Goal: Transaction & Acquisition: Purchase product/service

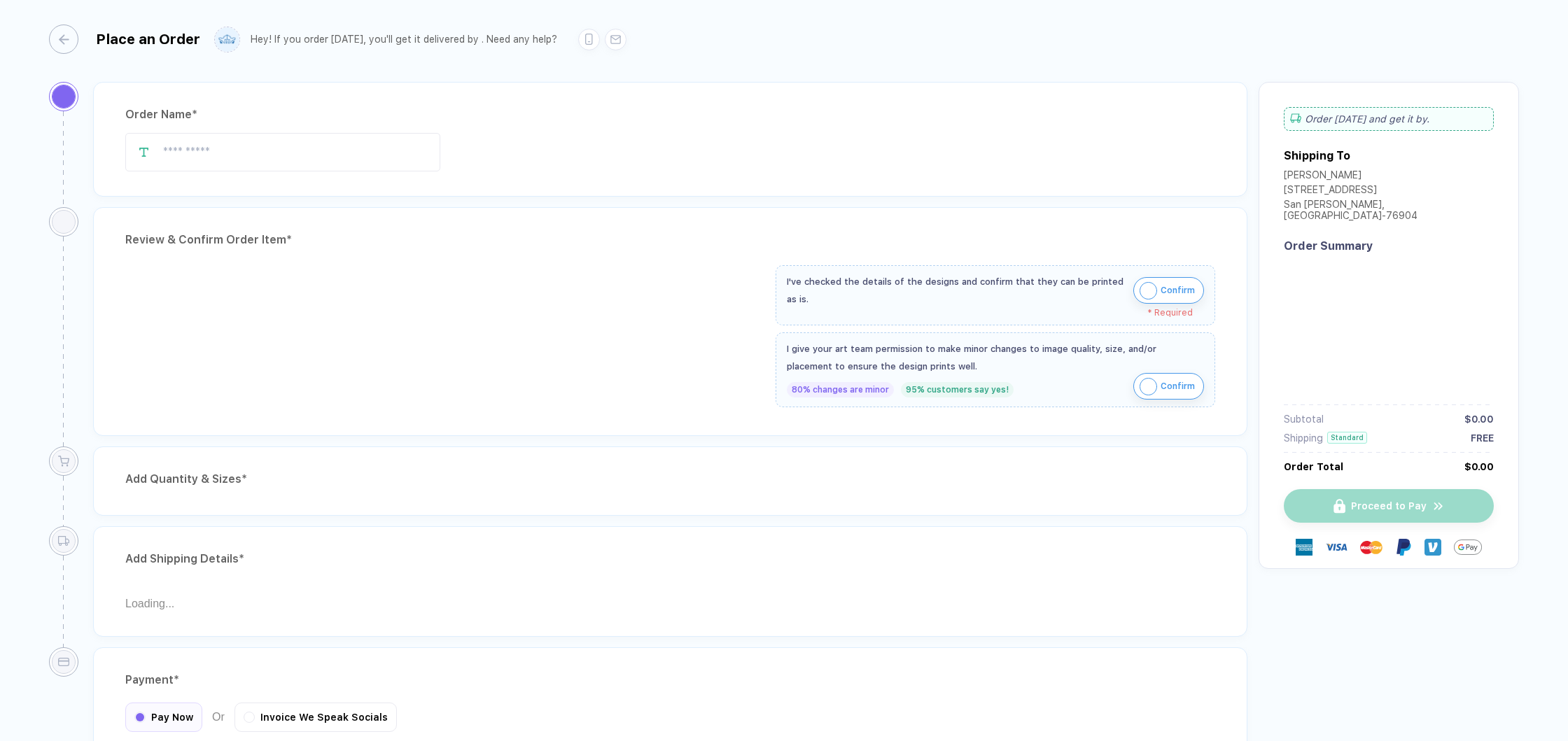
type input "*******"
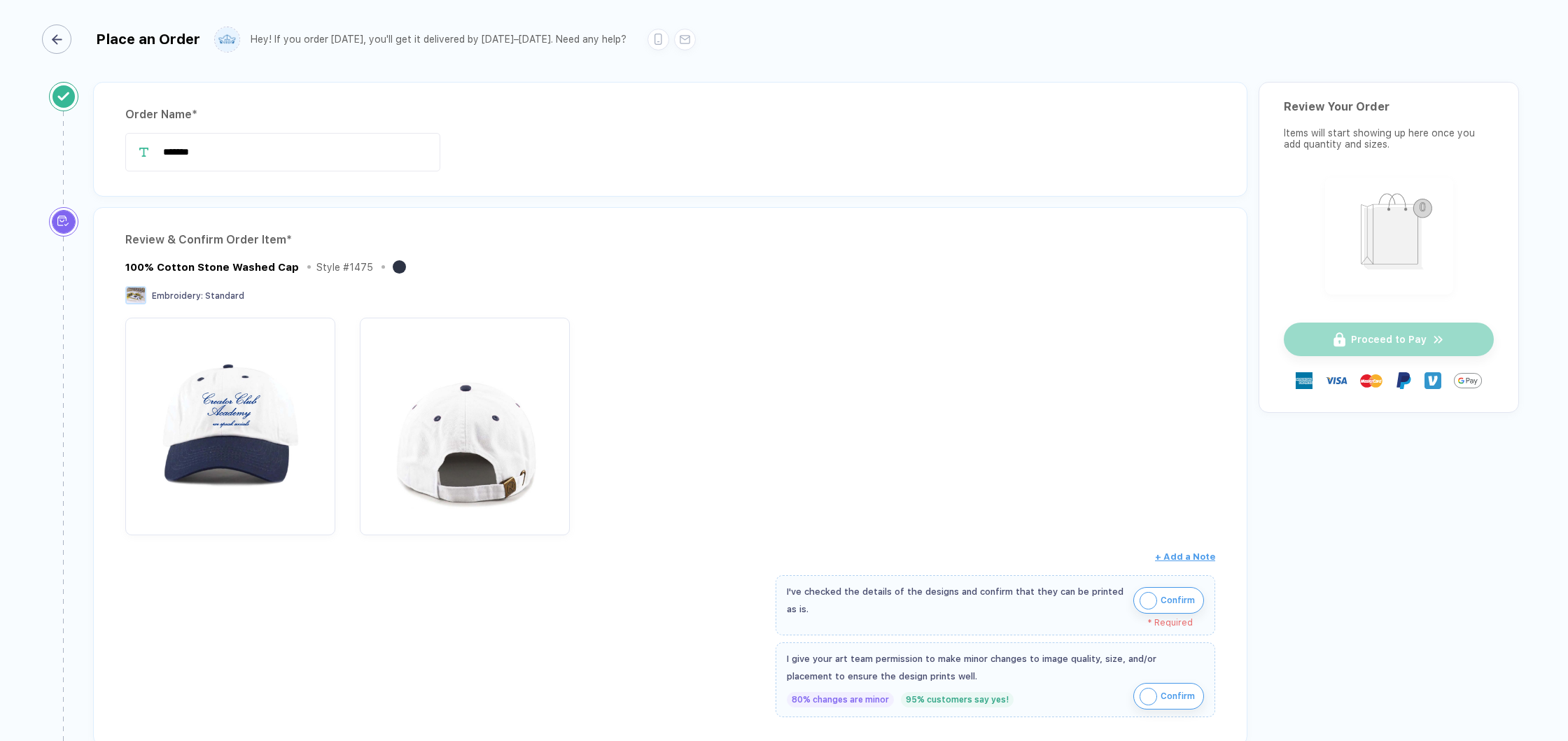
click at [61, 43] on icon "button" at bounding box center [57, 39] width 11 height 11
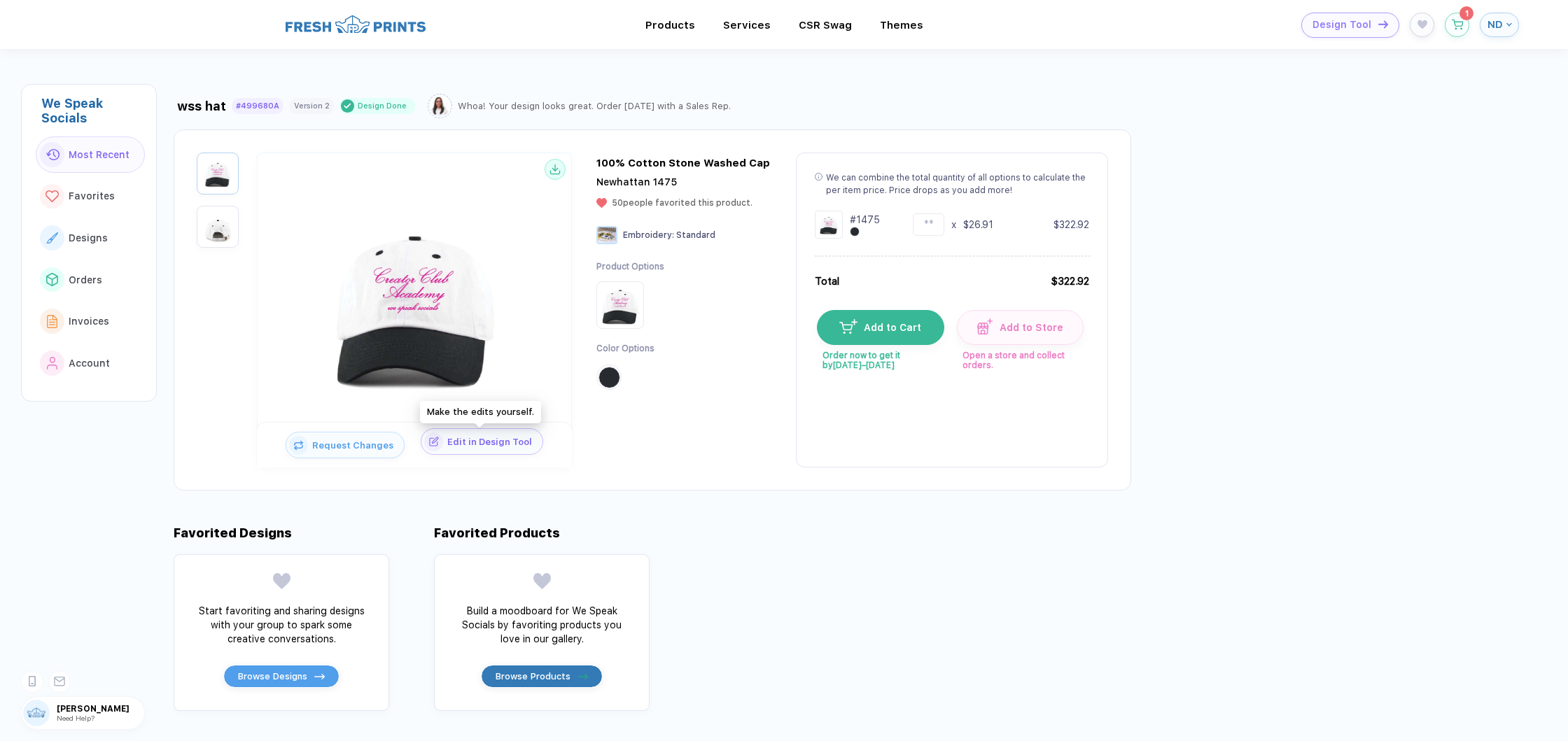
click at [473, 443] on span "Edit in Design Tool" at bounding box center [492, 442] width 99 height 11
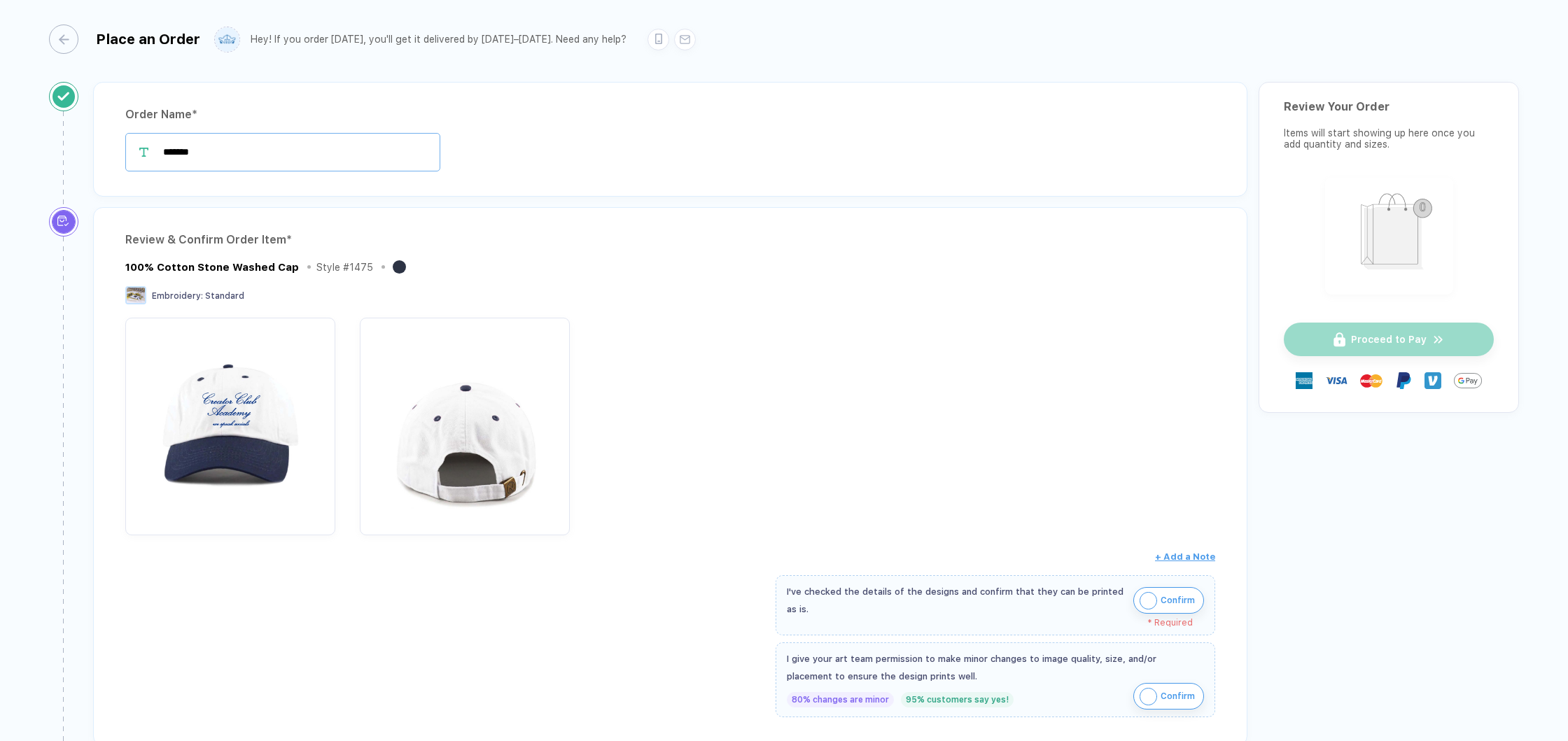
drag, startPoint x: 185, startPoint y: 154, endPoint x: 309, endPoint y: 148, distance: 124.1
click at [185, 154] on input "*******" at bounding box center [283, 153] width 315 height 39
type input "**********"
click at [624, 266] on div "100% Cotton Stone Washed Cap Style # 1475" at bounding box center [670, 267] width 1090 height 18
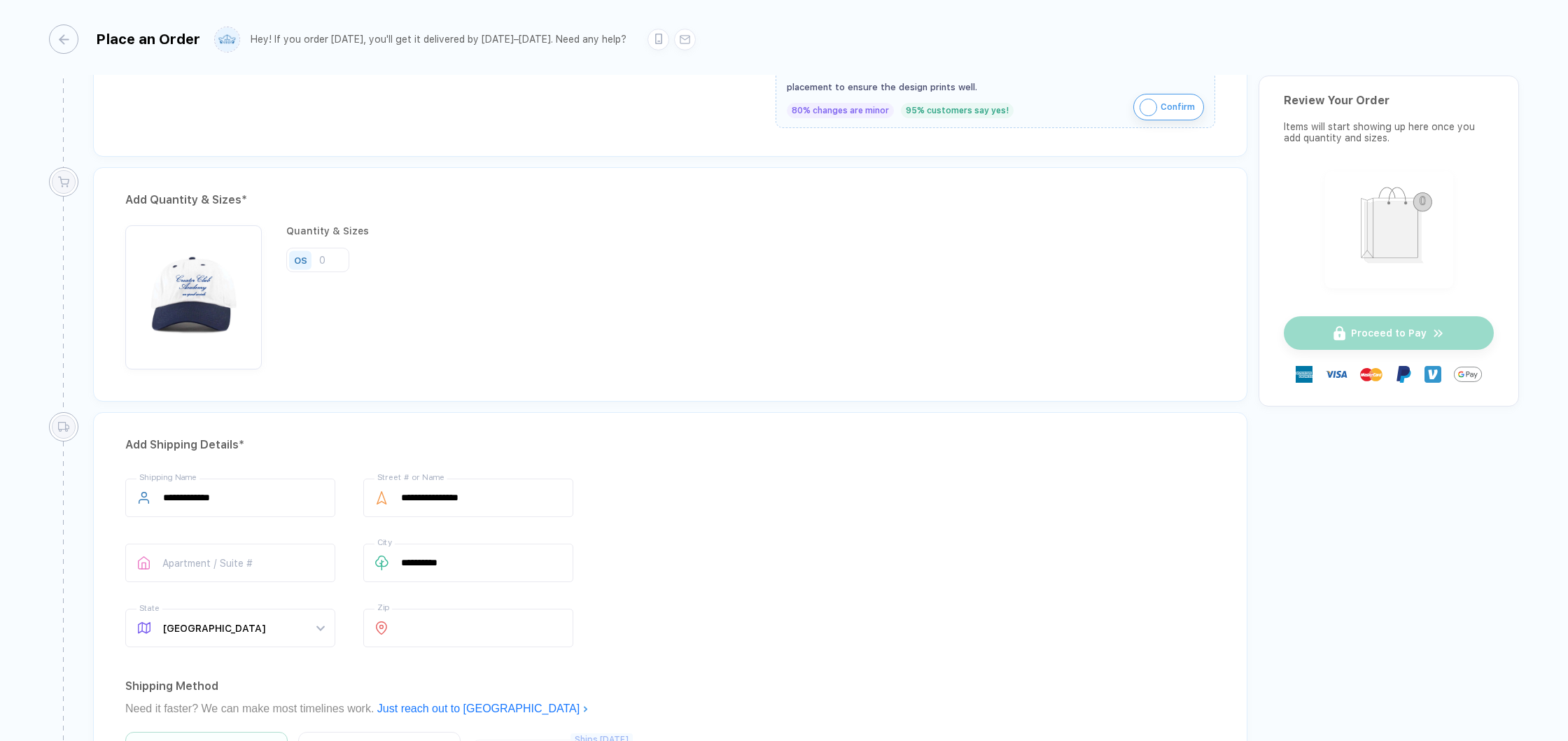
scroll to position [571, 0]
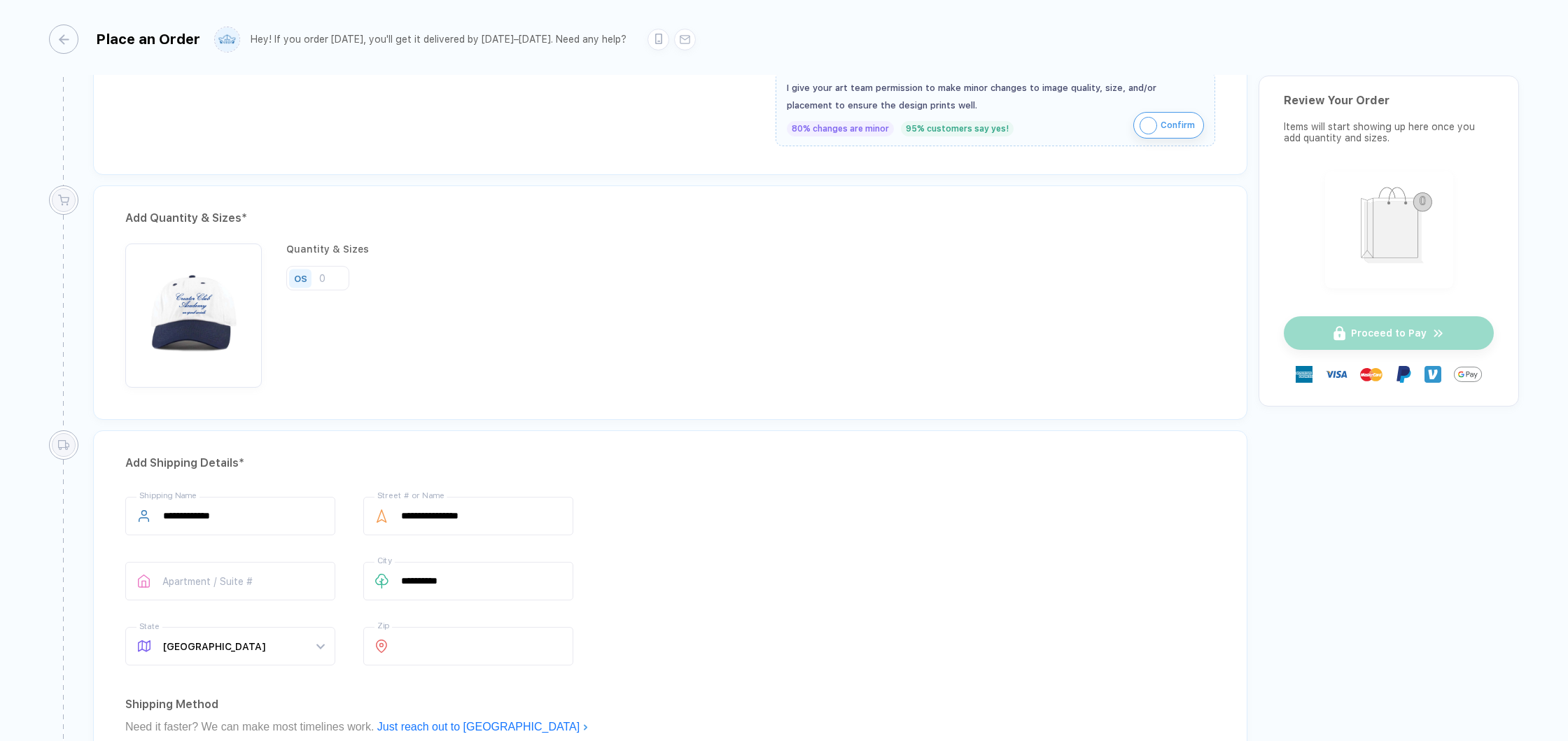
click at [301, 279] on div "OS" at bounding box center [301, 278] width 13 height 11
click at [323, 278] on input "number" at bounding box center [317, 278] width 63 height 24
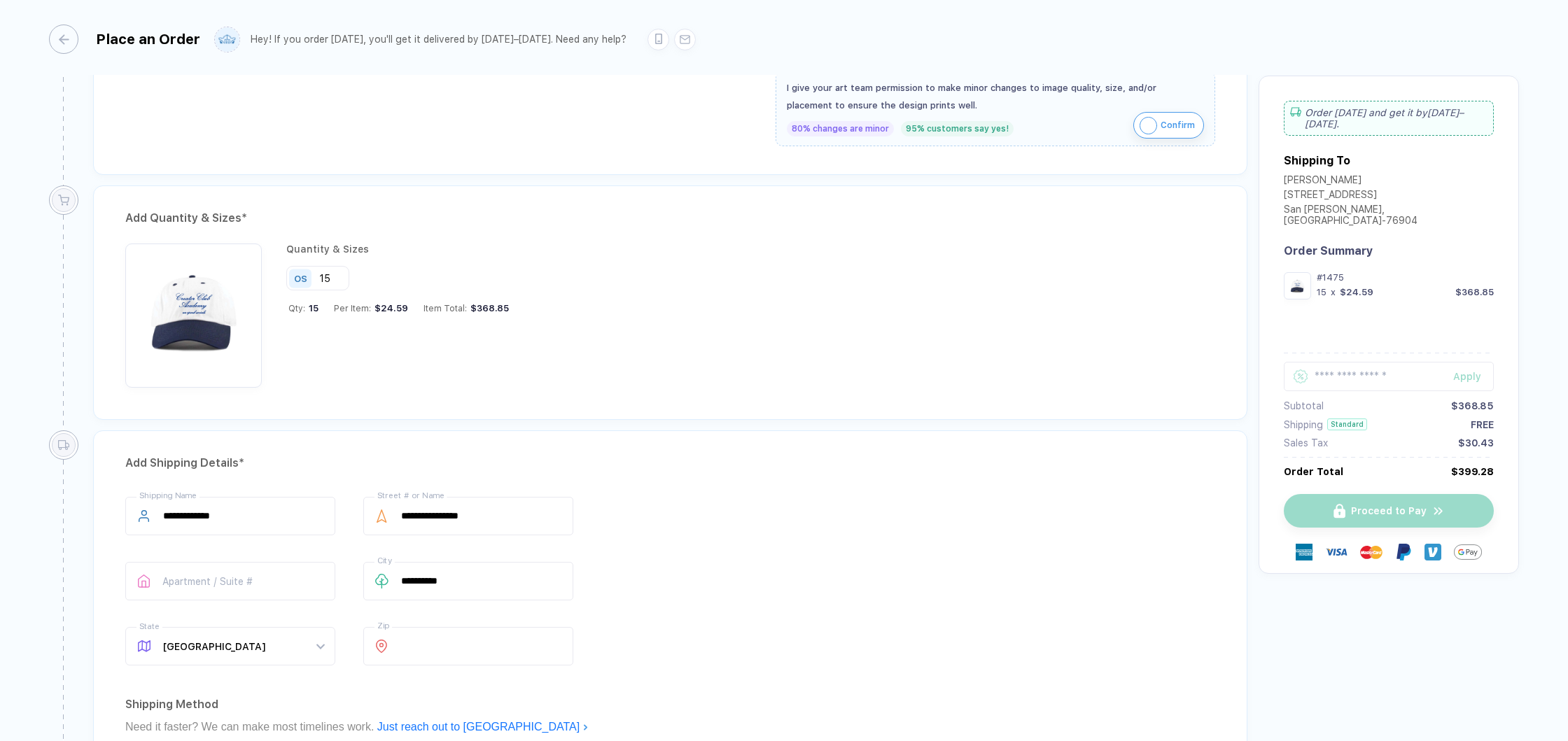
type input "15"
click at [548, 327] on div "Quantity & Sizes OS 15 Qty: 15 Per Item: $24.59 Item Total: $368.85" at bounding box center [670, 315] width 1090 height 144
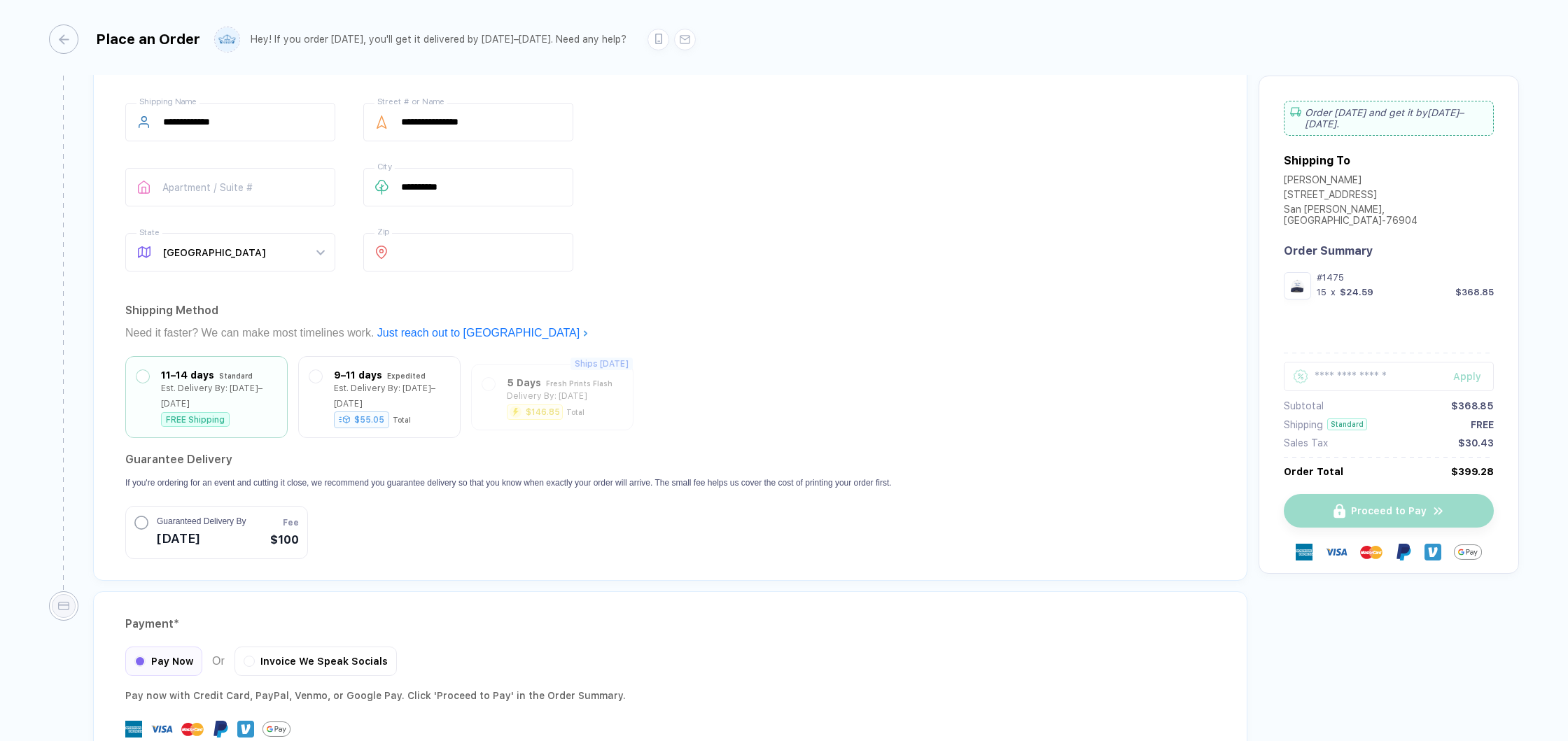
scroll to position [1058, 0]
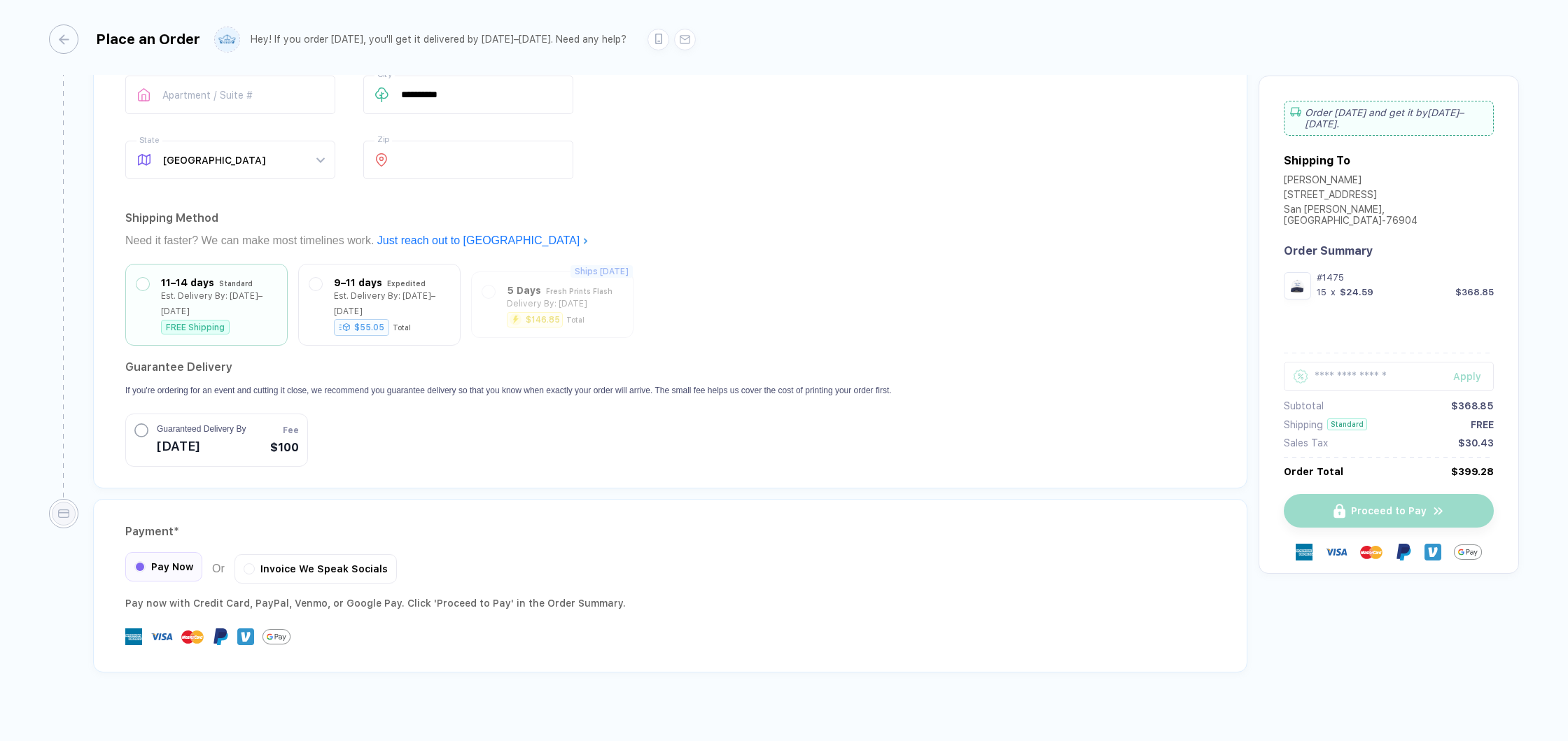
click at [179, 562] on span "Pay Now" at bounding box center [172, 567] width 42 height 11
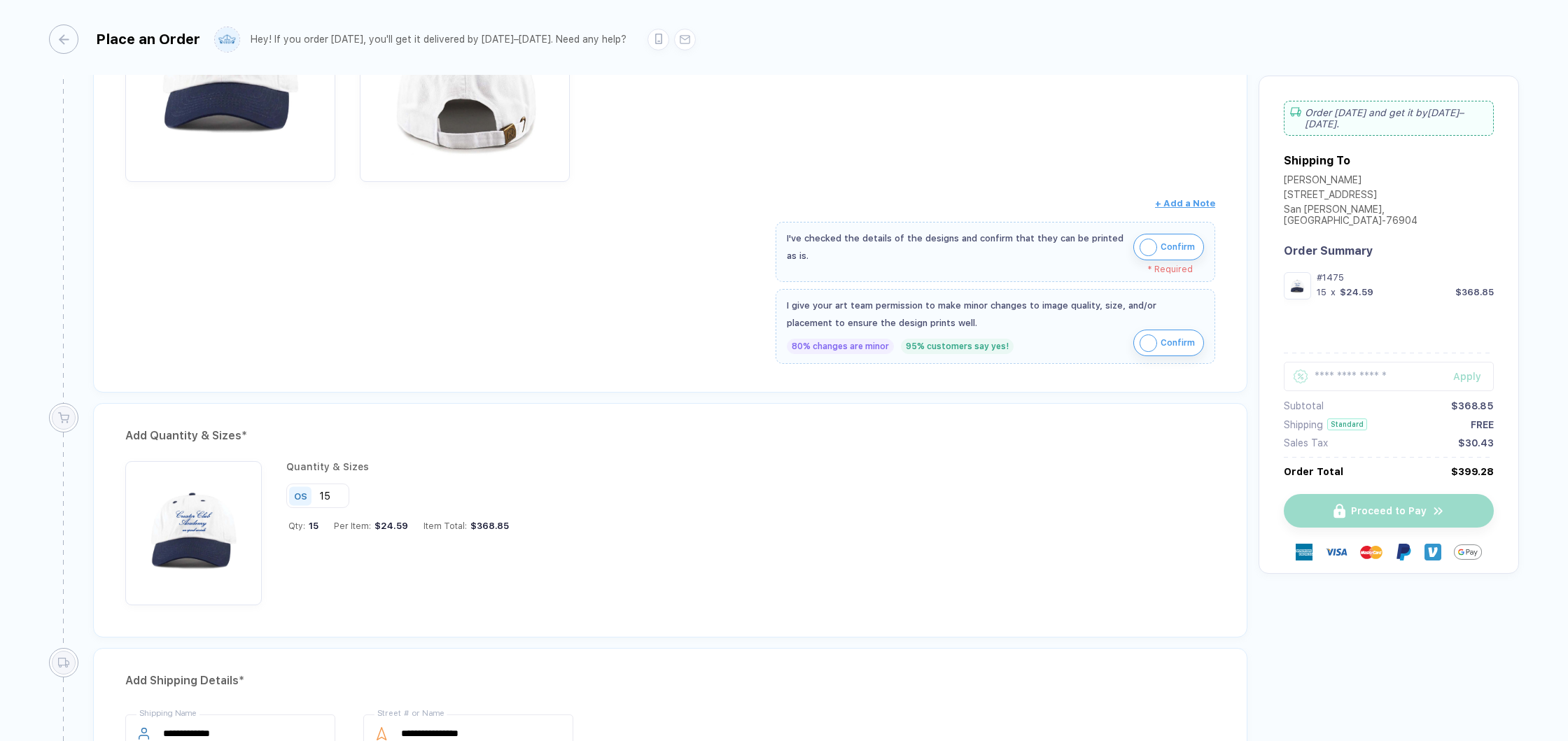
scroll to position [347, 0]
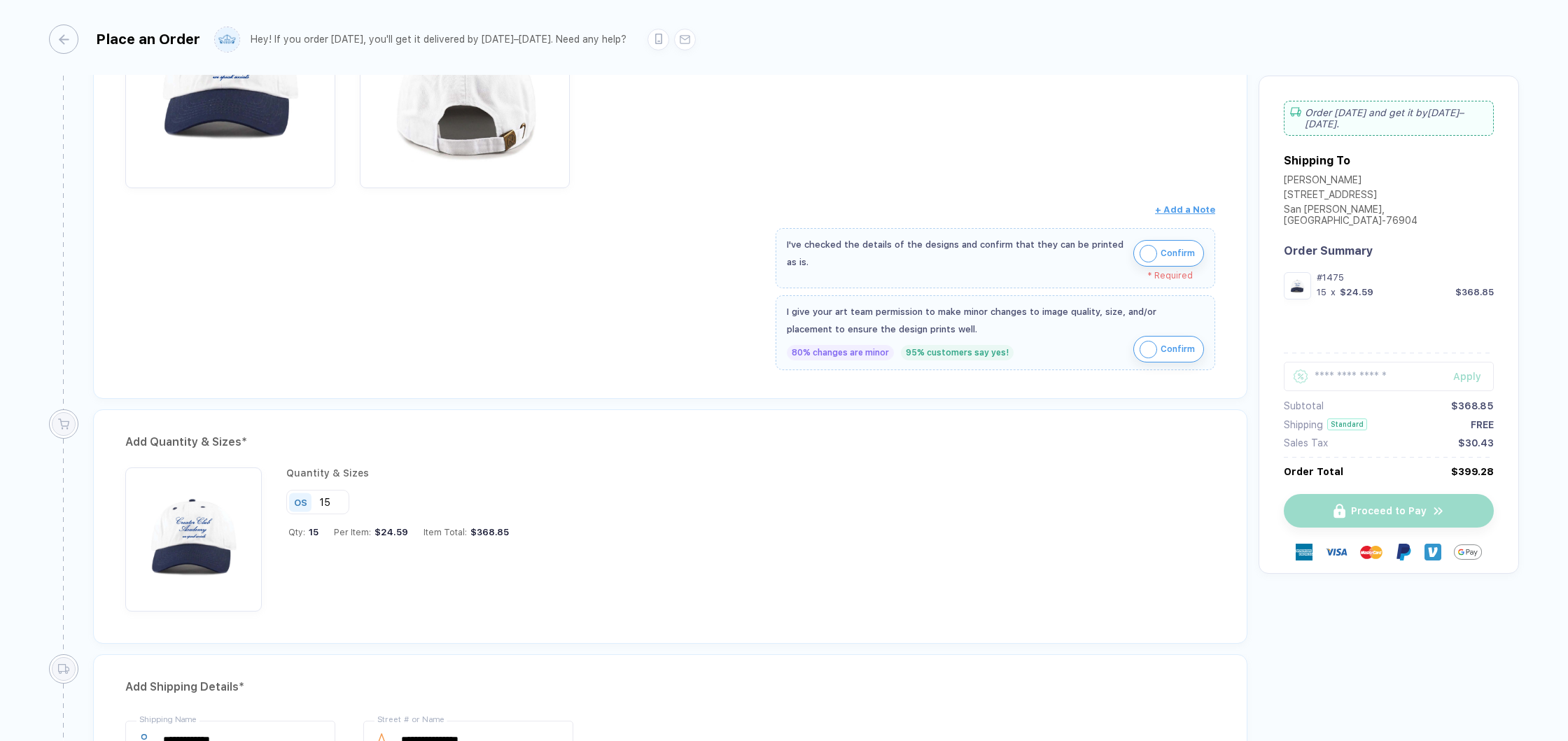
click at [1143, 254] on img "button" at bounding box center [1148, 254] width 18 height 18
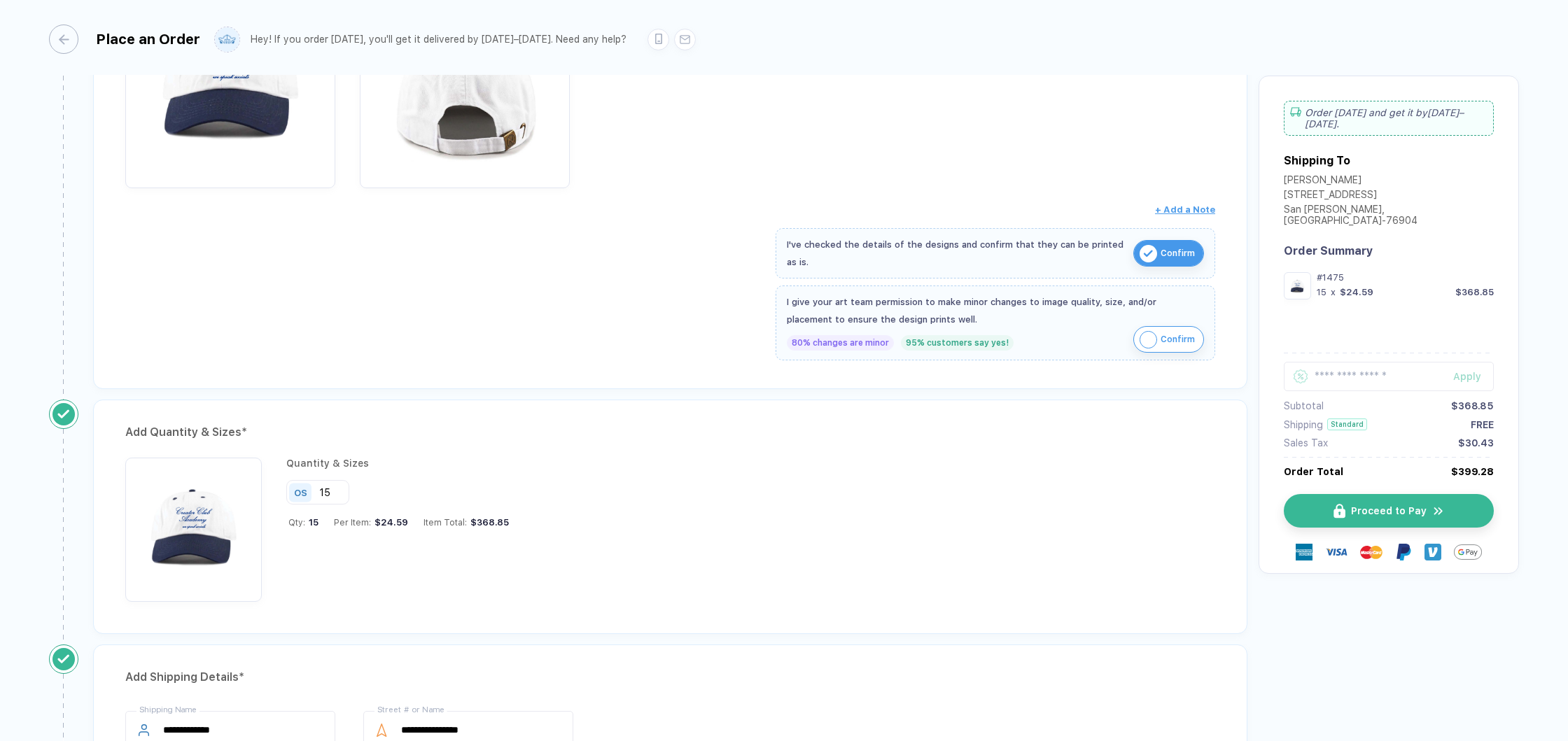
click at [1142, 336] on img "button" at bounding box center [1148, 340] width 18 height 18
click at [1395, 505] on span "Proceed to Pay" at bounding box center [1397, 511] width 76 height 11
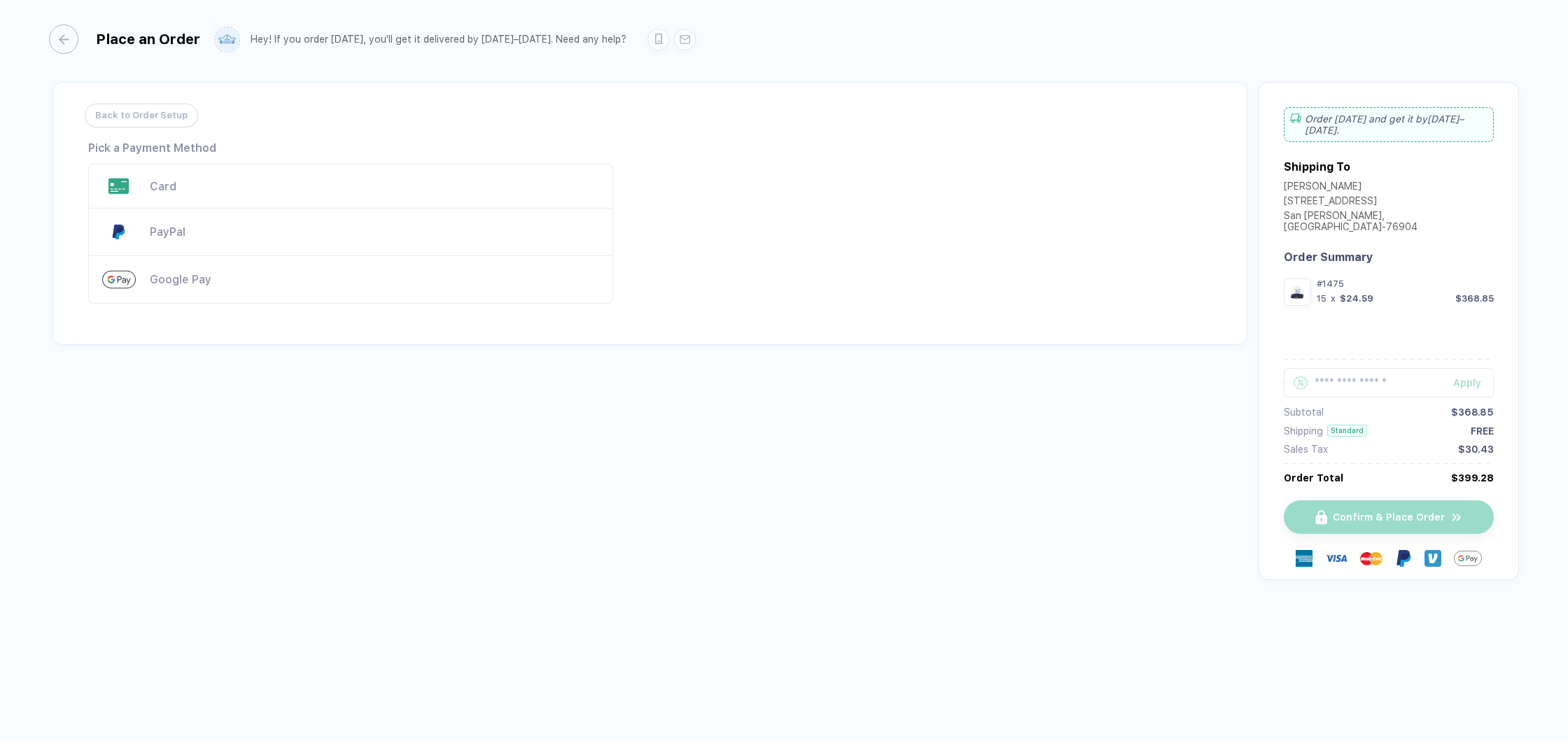
click at [364, 181] on div "Card" at bounding box center [374, 187] width 449 height 13
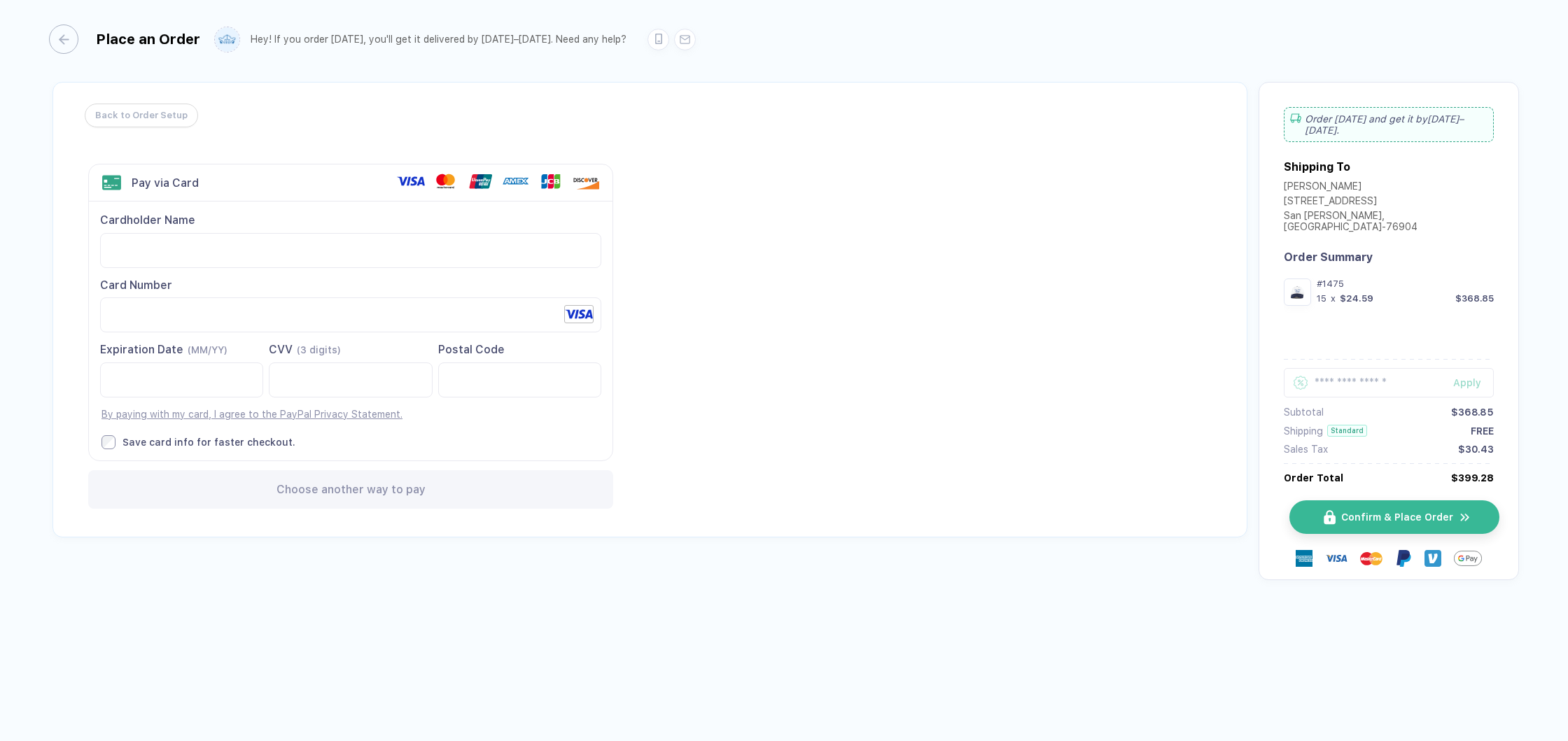
click at [1410, 512] on span "Confirm & Place Order" at bounding box center [1397, 517] width 112 height 11
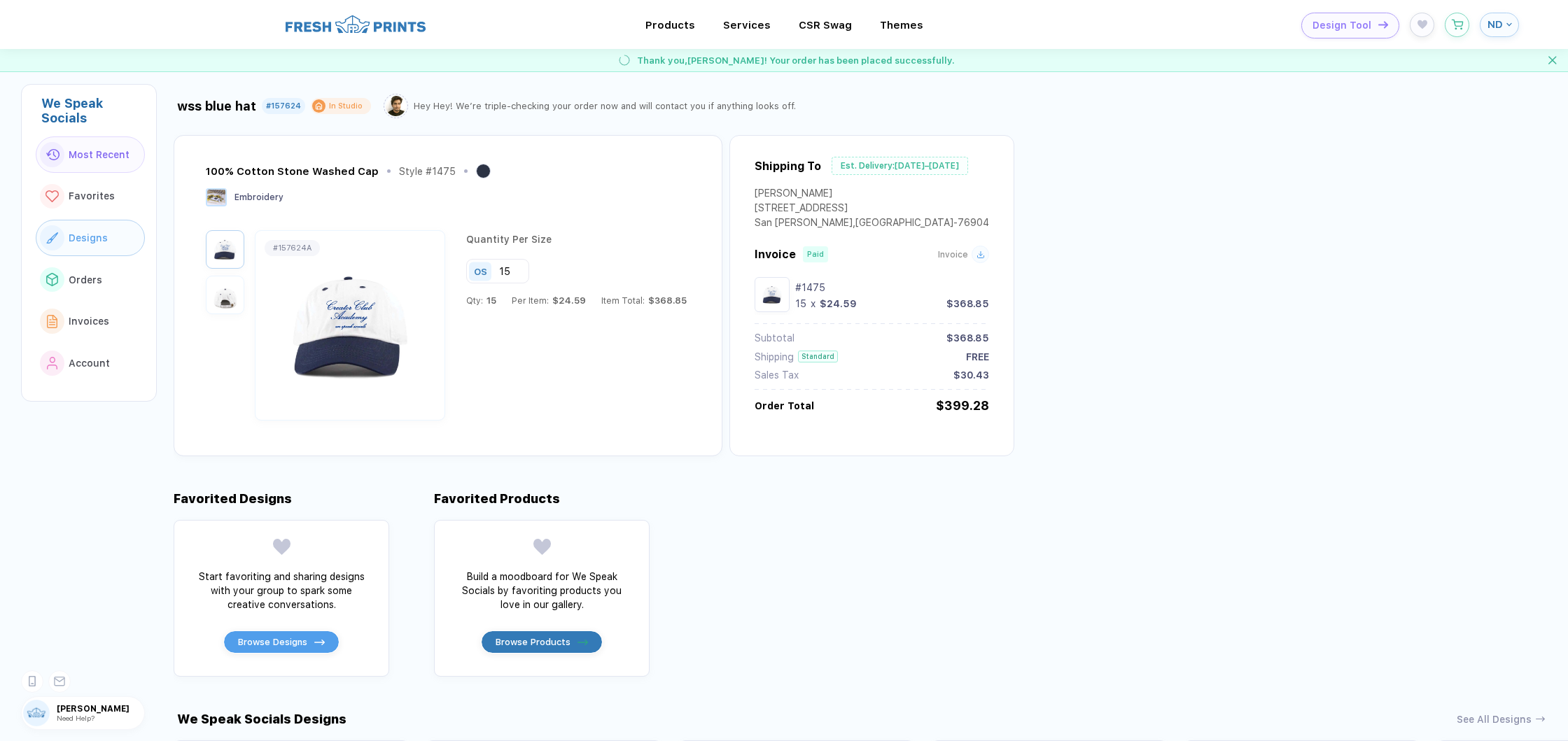
click at [76, 238] on span "Designs" at bounding box center [88, 238] width 40 height 11
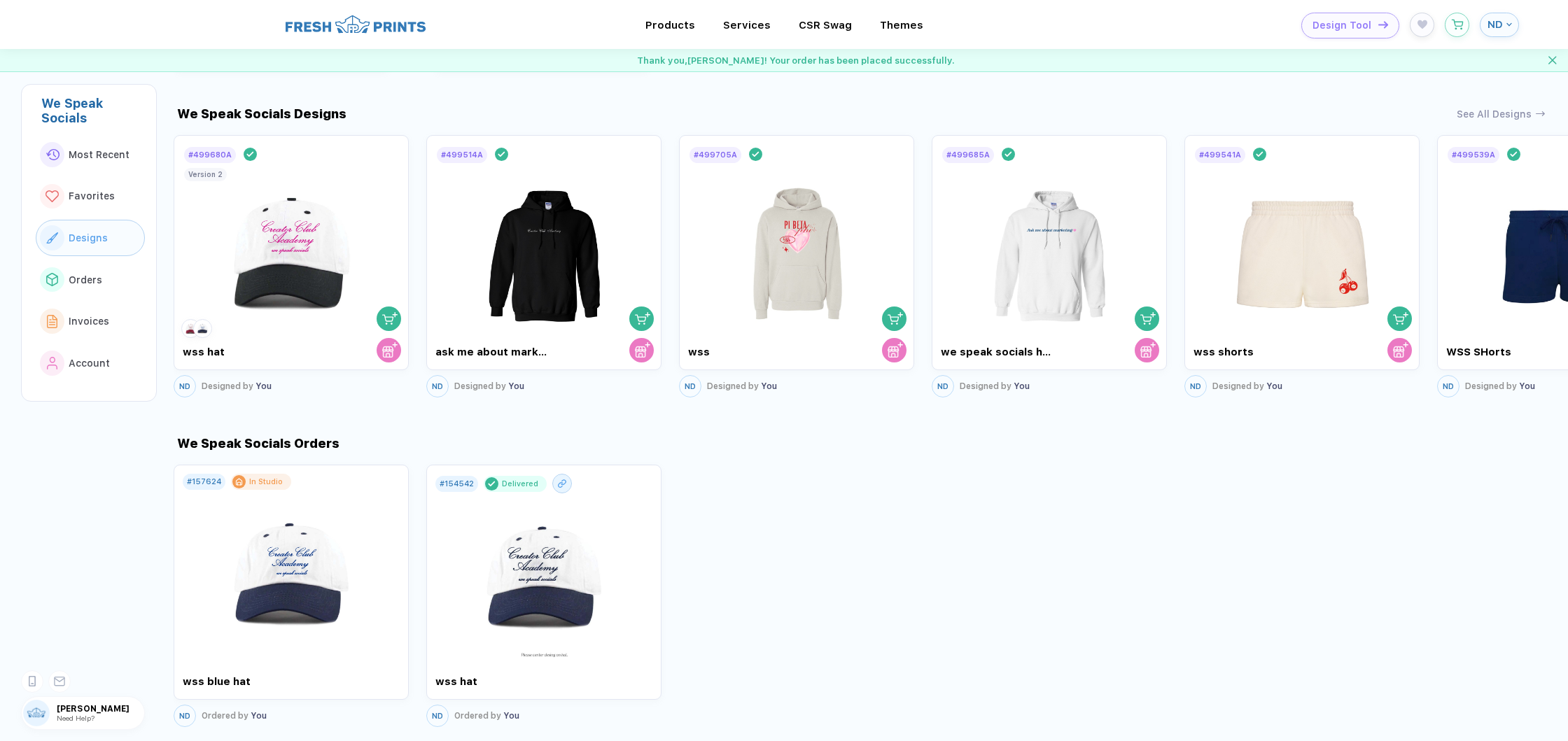
scroll to position [628, 0]
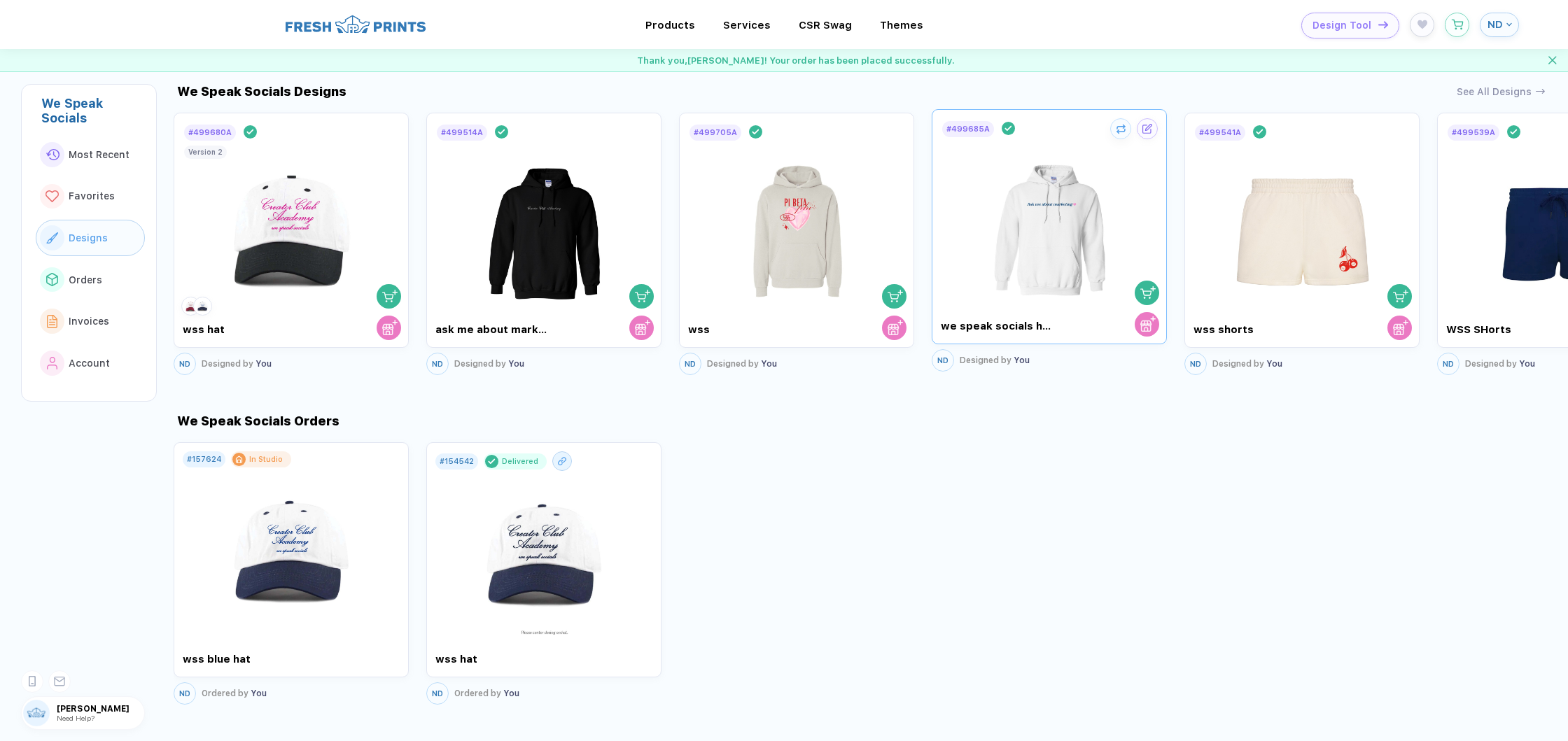
click at [1067, 233] on img at bounding box center [1049, 221] width 158 height 165
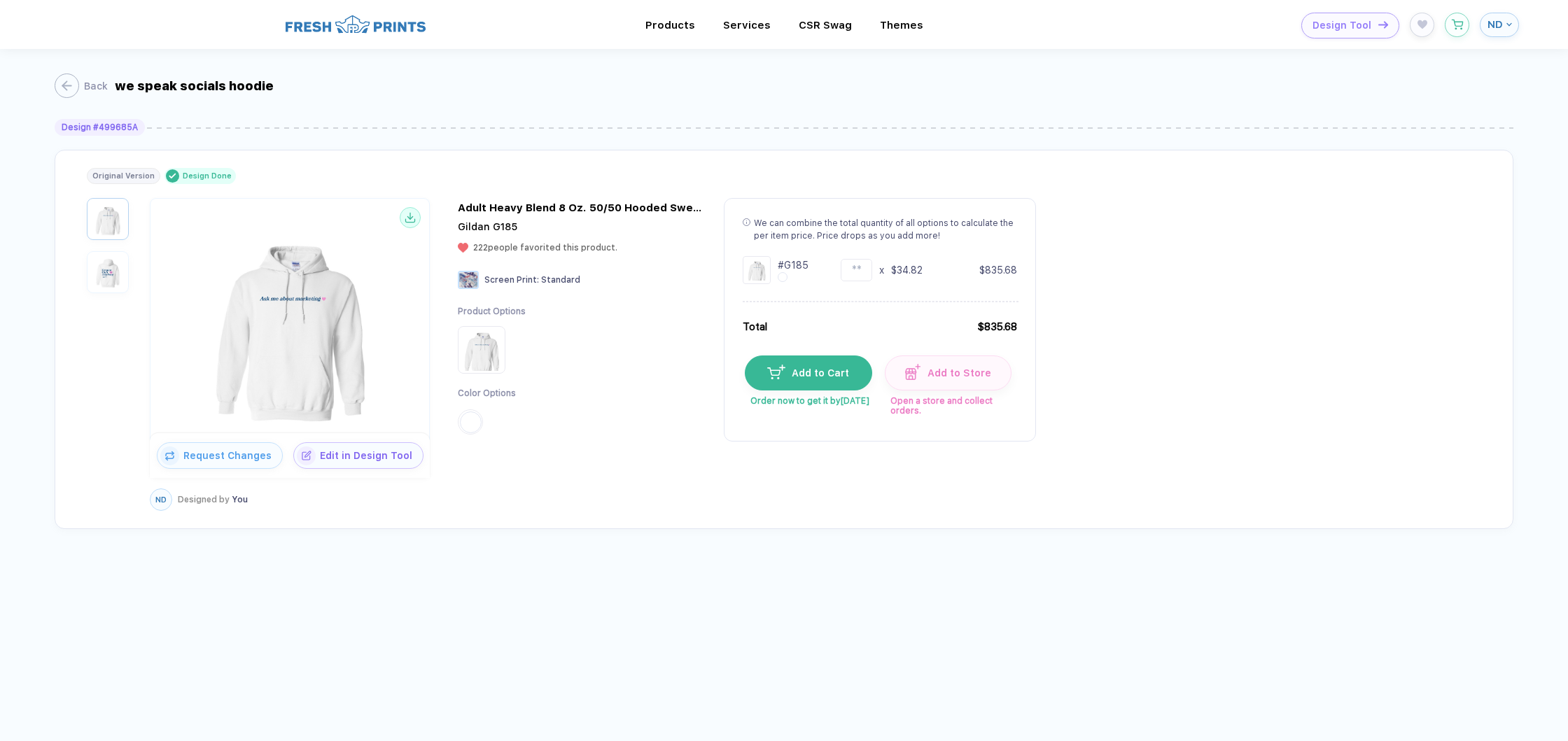
click at [110, 269] on img "button" at bounding box center [107, 272] width 35 height 35
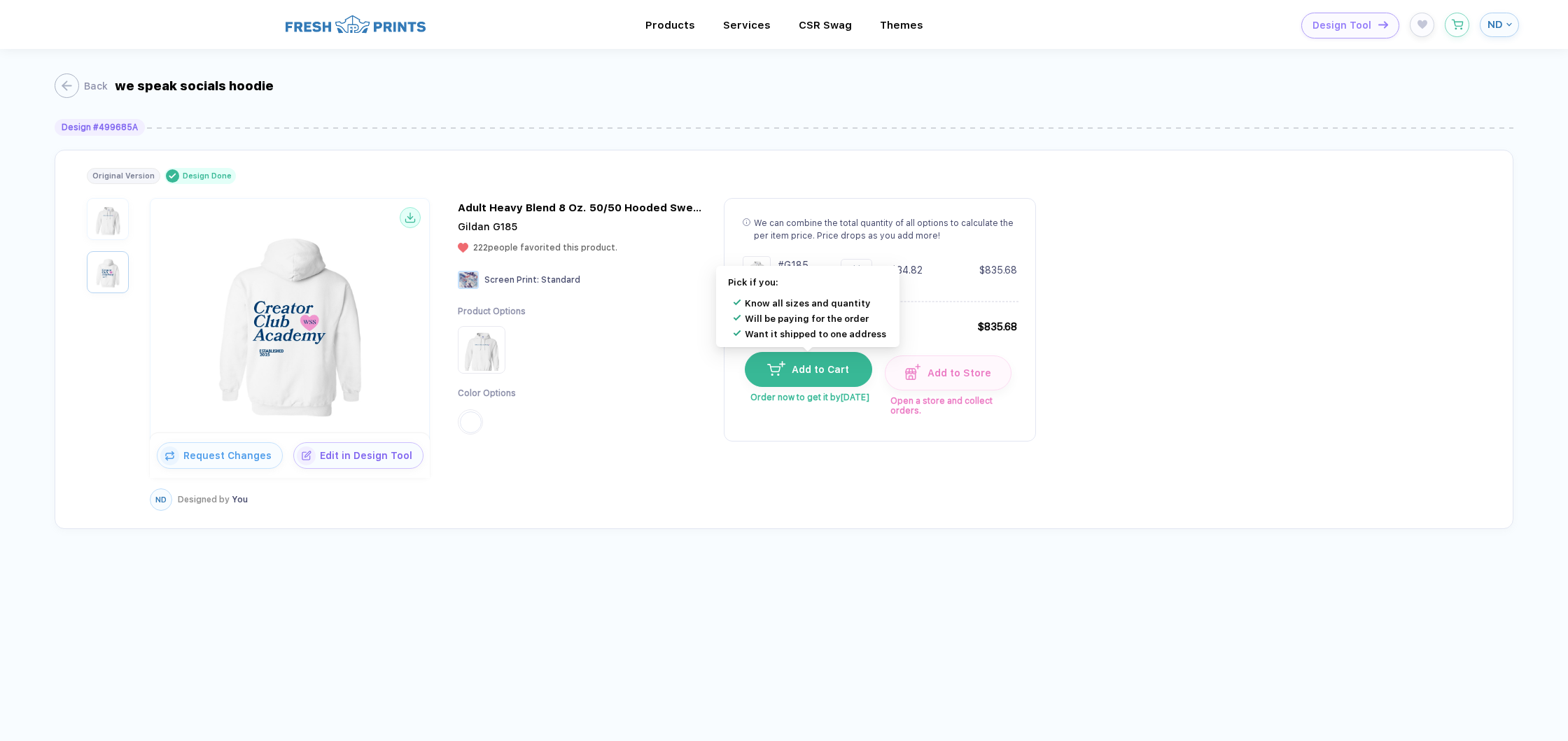
click at [822, 369] on span "Add to Cart" at bounding box center [818, 369] width 65 height 11
click at [1461, 24] on circle "button" at bounding box center [1460, 24] width 1 height 1
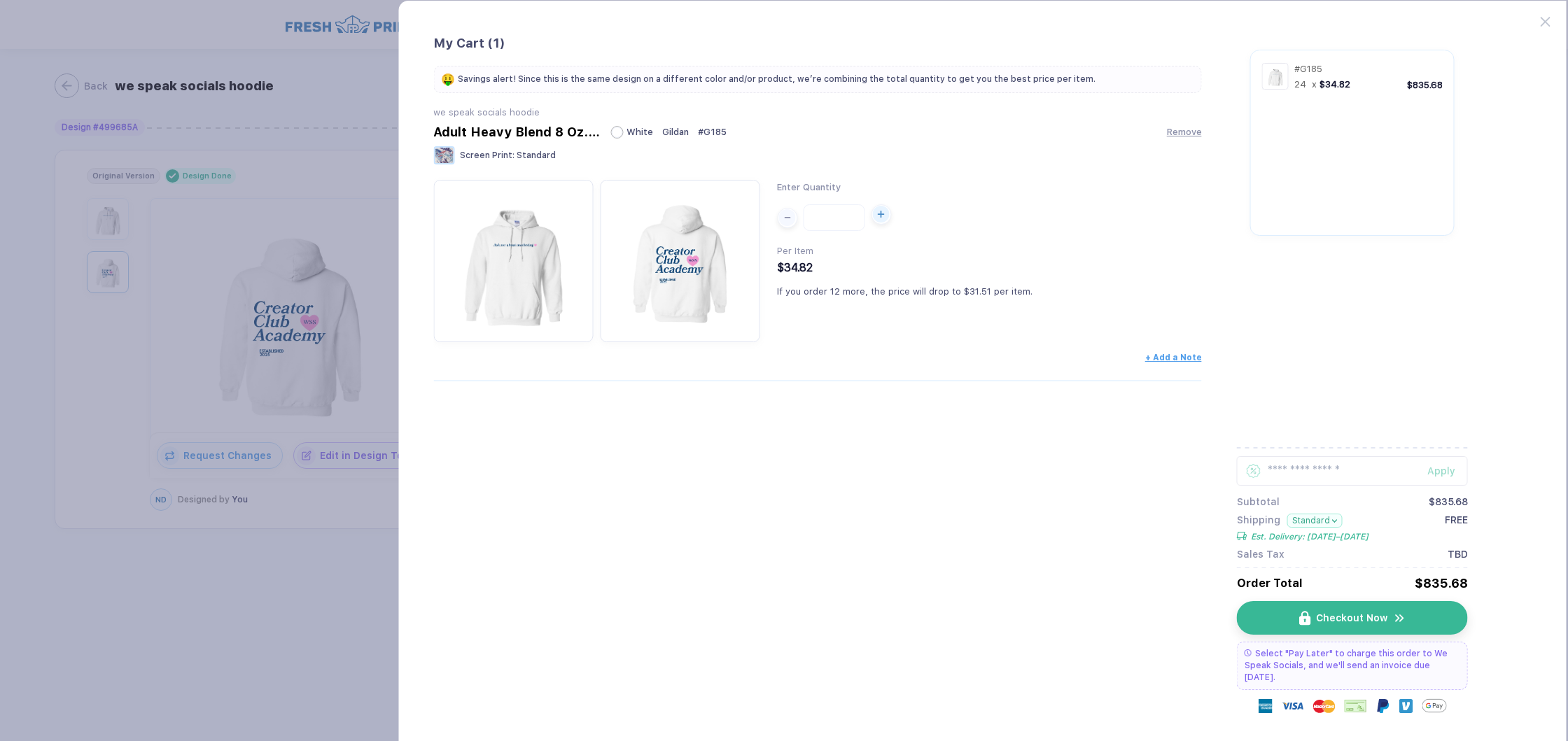
click at [880, 218] on div "button" at bounding box center [881, 214] width 17 height 17
type input "**"
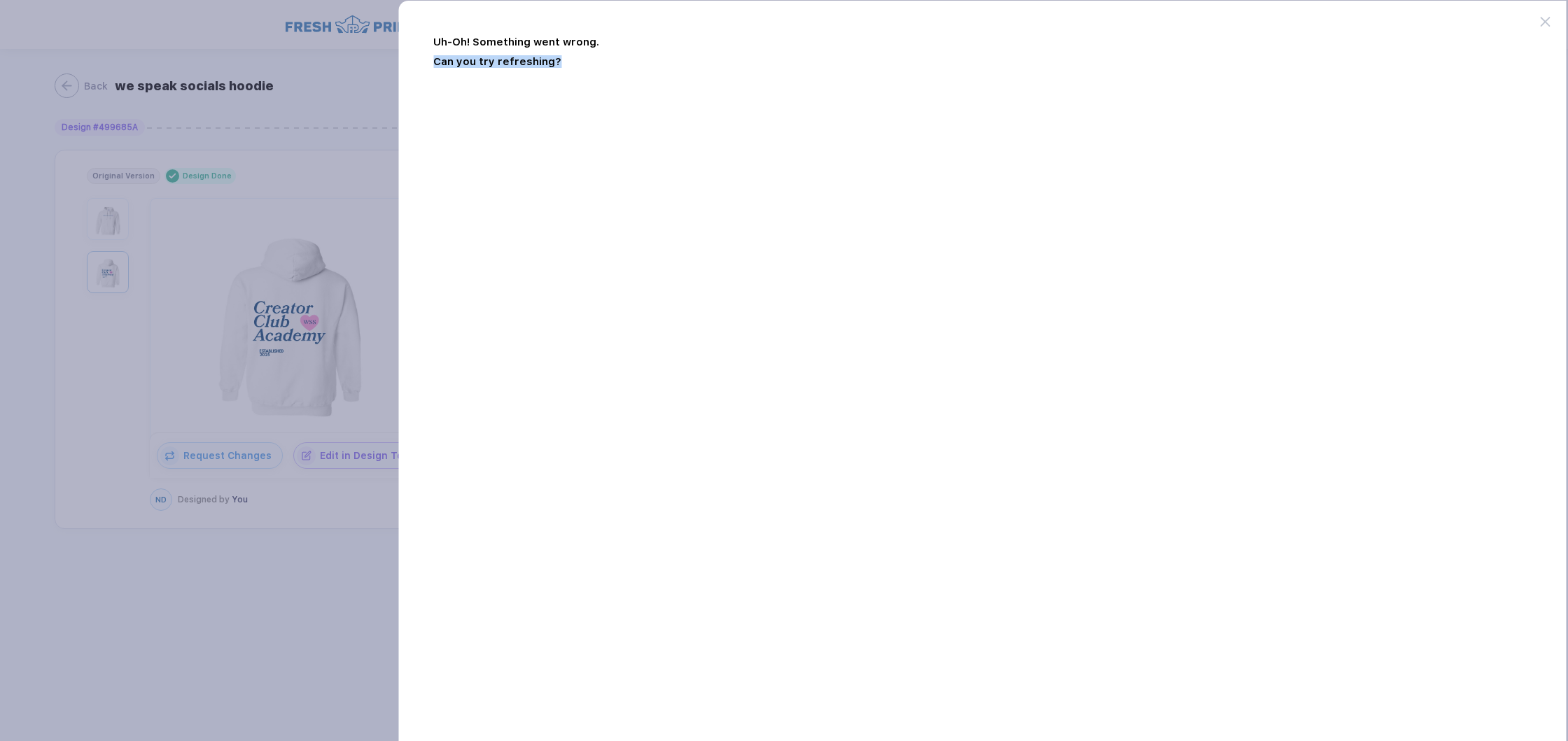
click at [880, 218] on div "Uh-Oh! Something went wrong. Can you try refreshing?" at bounding box center [982, 406] width 1169 height 813
click at [1545, 25] on icon at bounding box center [1545, 22] width 10 height 10
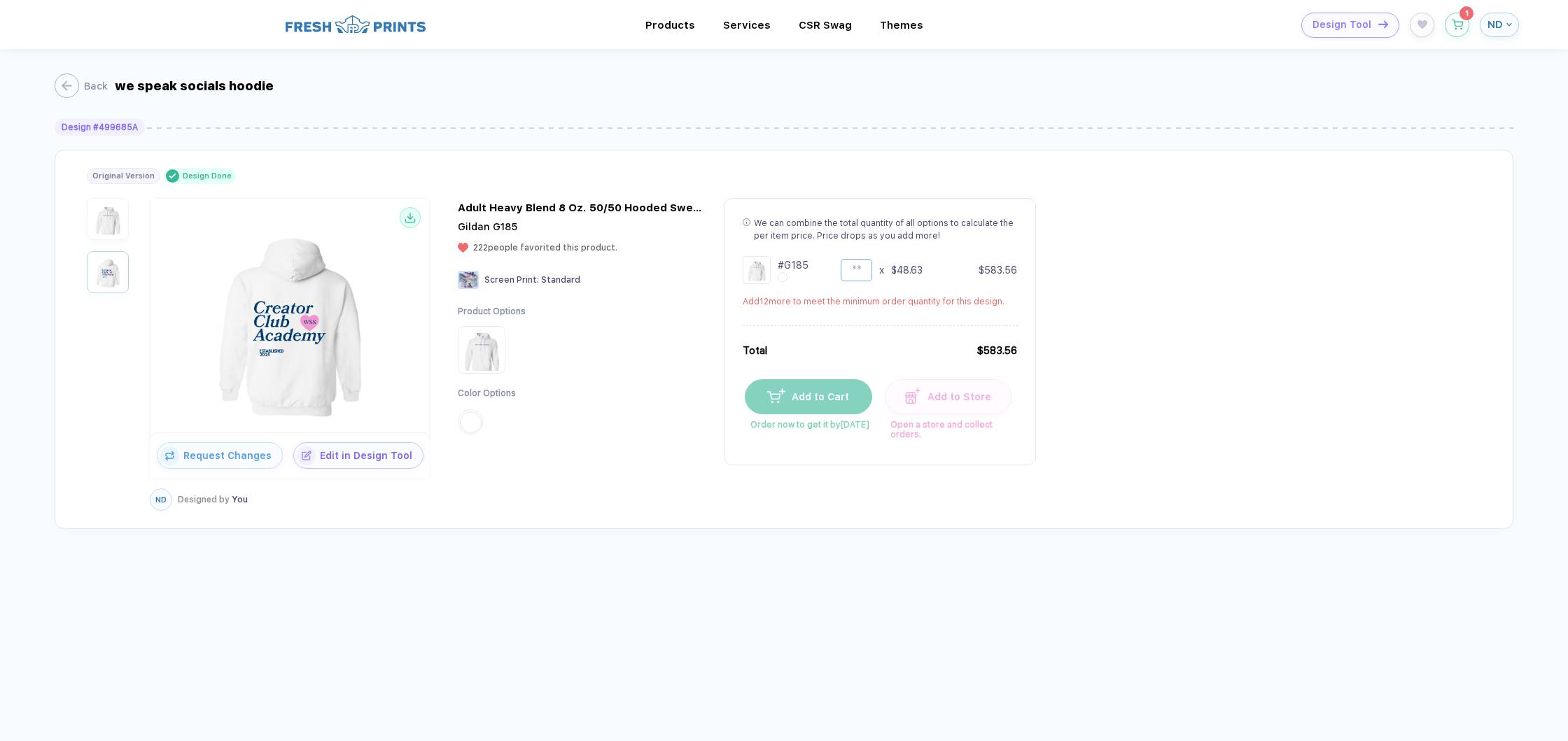
click at [862, 272] on input "**" at bounding box center [855, 271] width 32 height 23
type input "*"
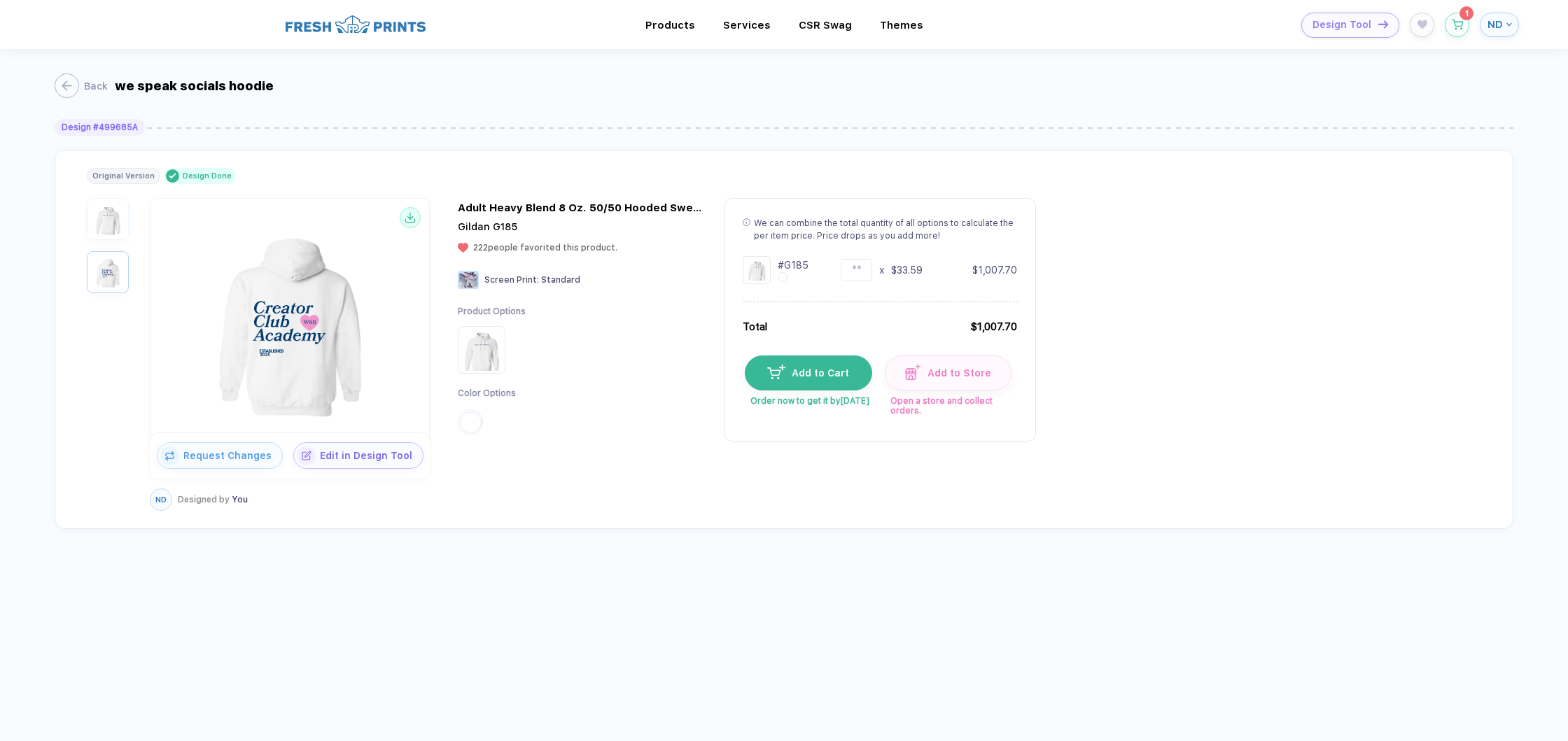
type input "**"
click at [1175, 255] on div "Request Changes Edit in Design Tool ND Designed by You ND Designed by You Adult…" at bounding box center [784, 354] width 1394 height 313
click at [814, 368] on span "Add to Cart" at bounding box center [818, 369] width 65 height 11
click at [1458, 21] on icon "button" at bounding box center [1457, 21] width 12 height 11
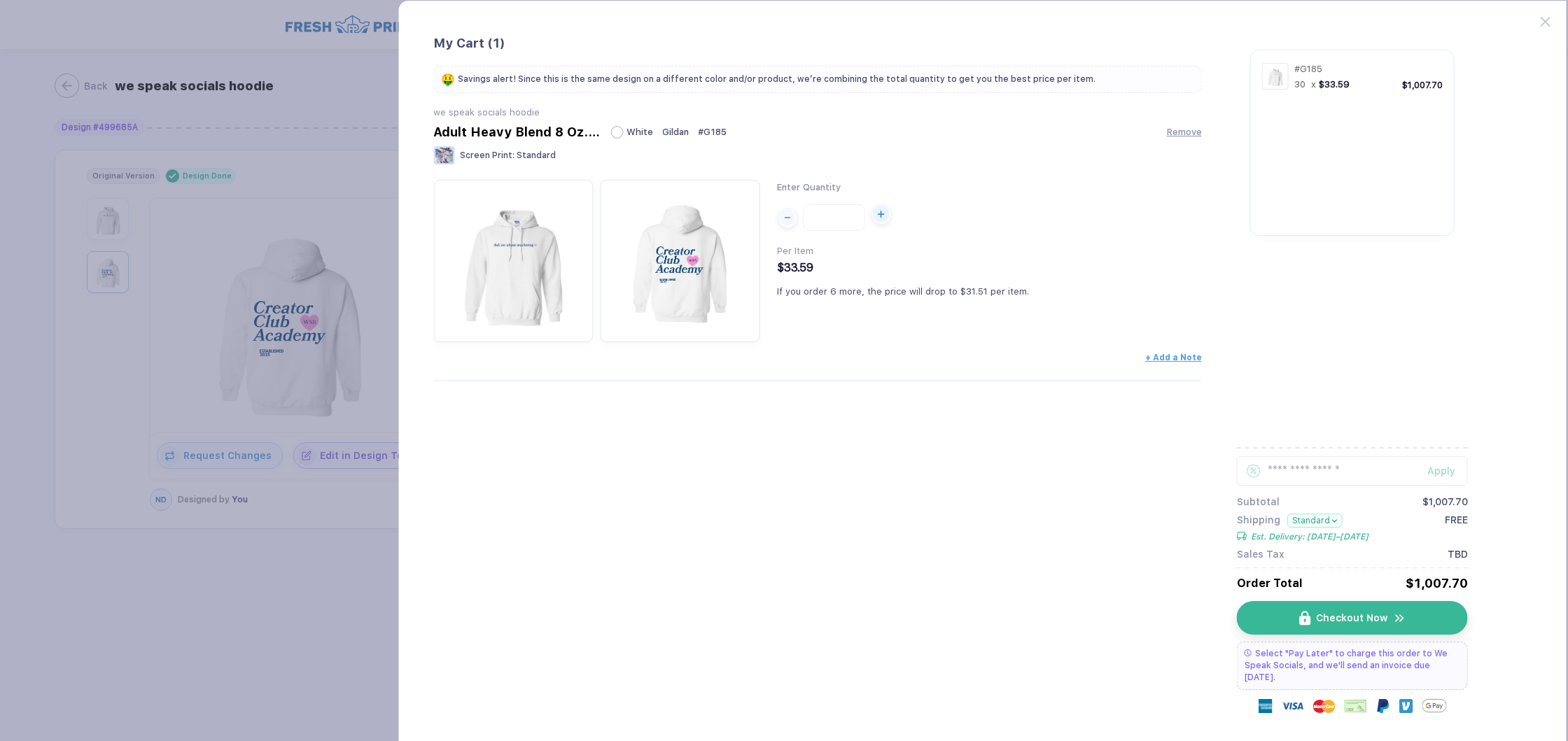
click at [877, 216] on icon "button" at bounding box center [881, 214] width 7 height 7
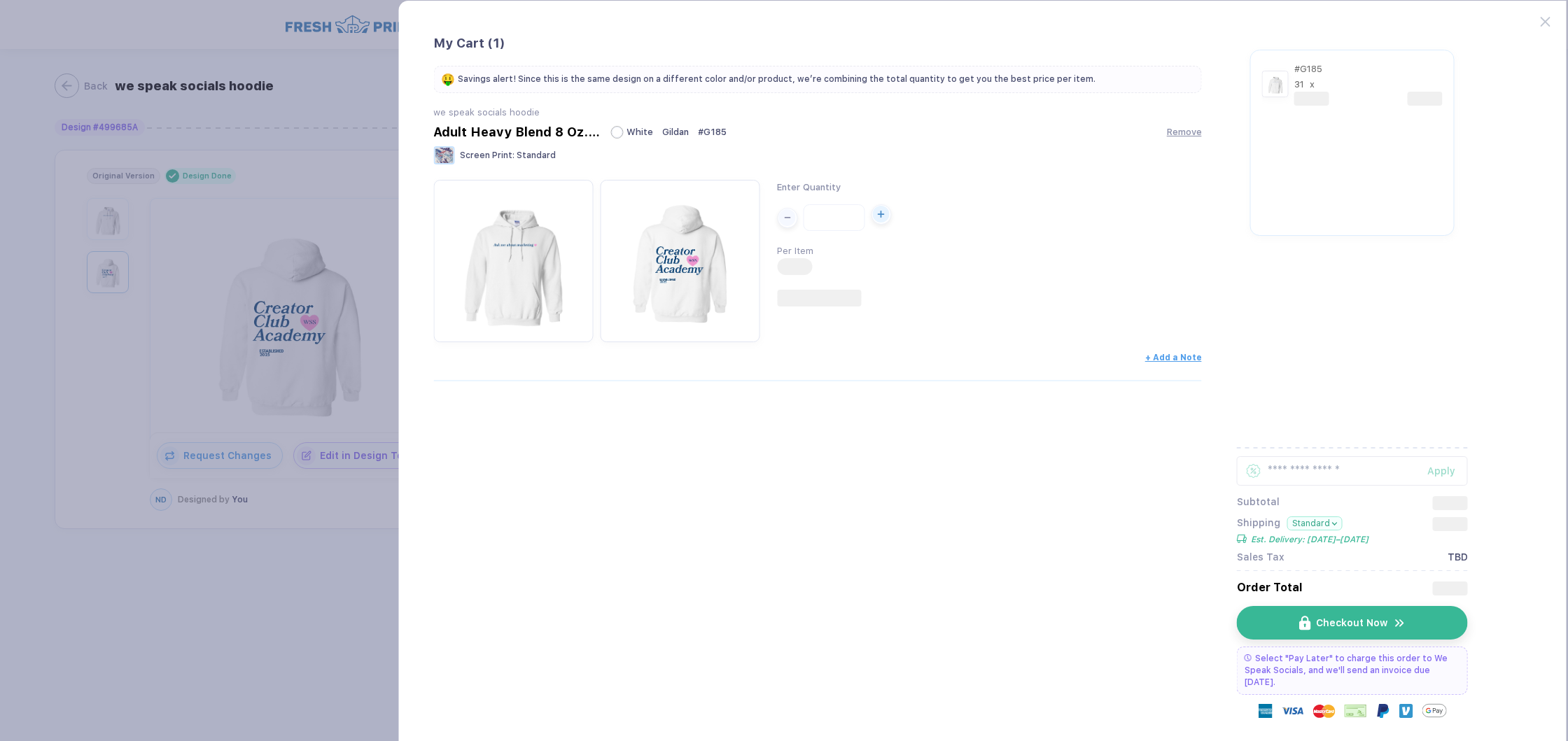
click at [877, 216] on icon "button" at bounding box center [881, 214] width 7 height 7
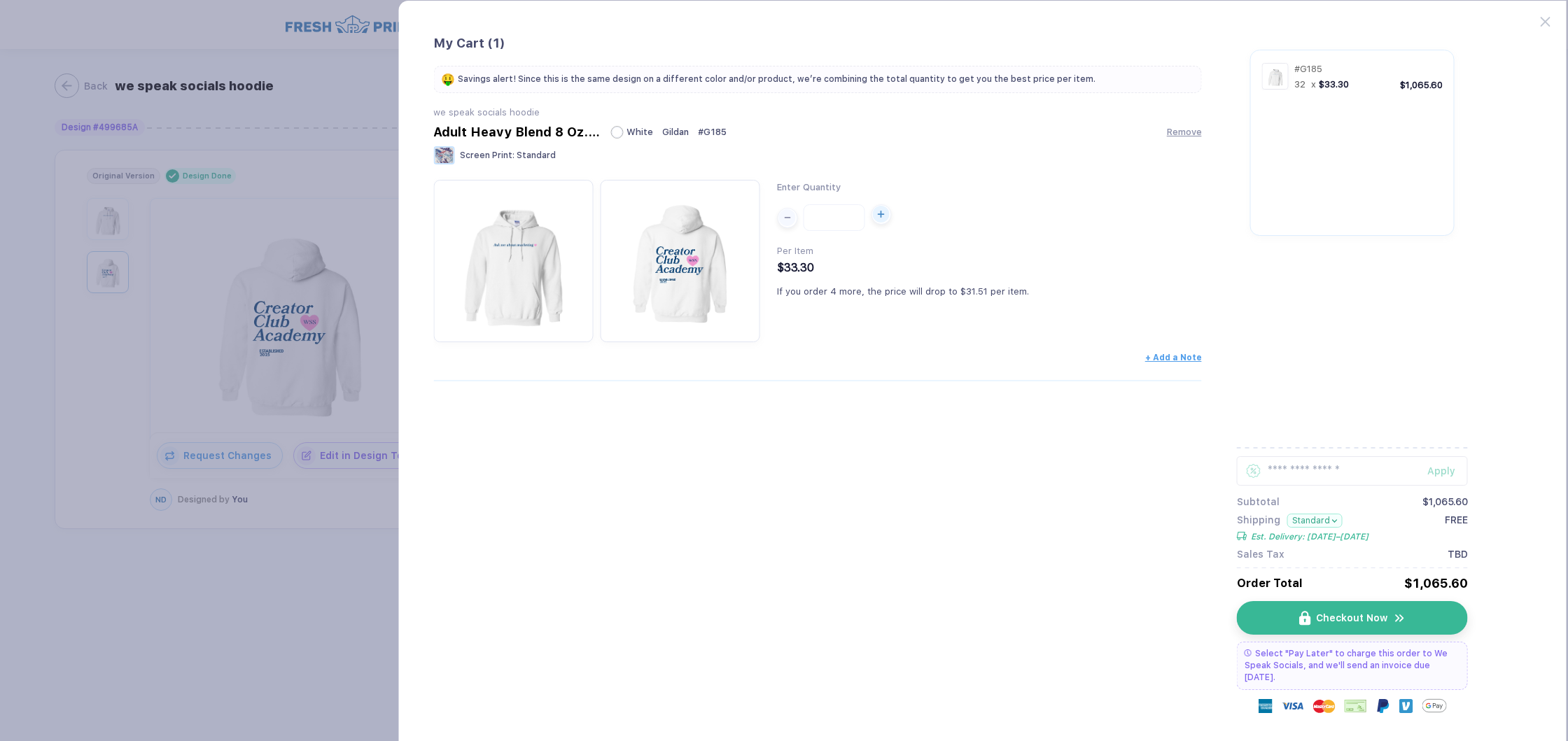
click at [877, 216] on icon "button" at bounding box center [881, 214] width 7 height 7
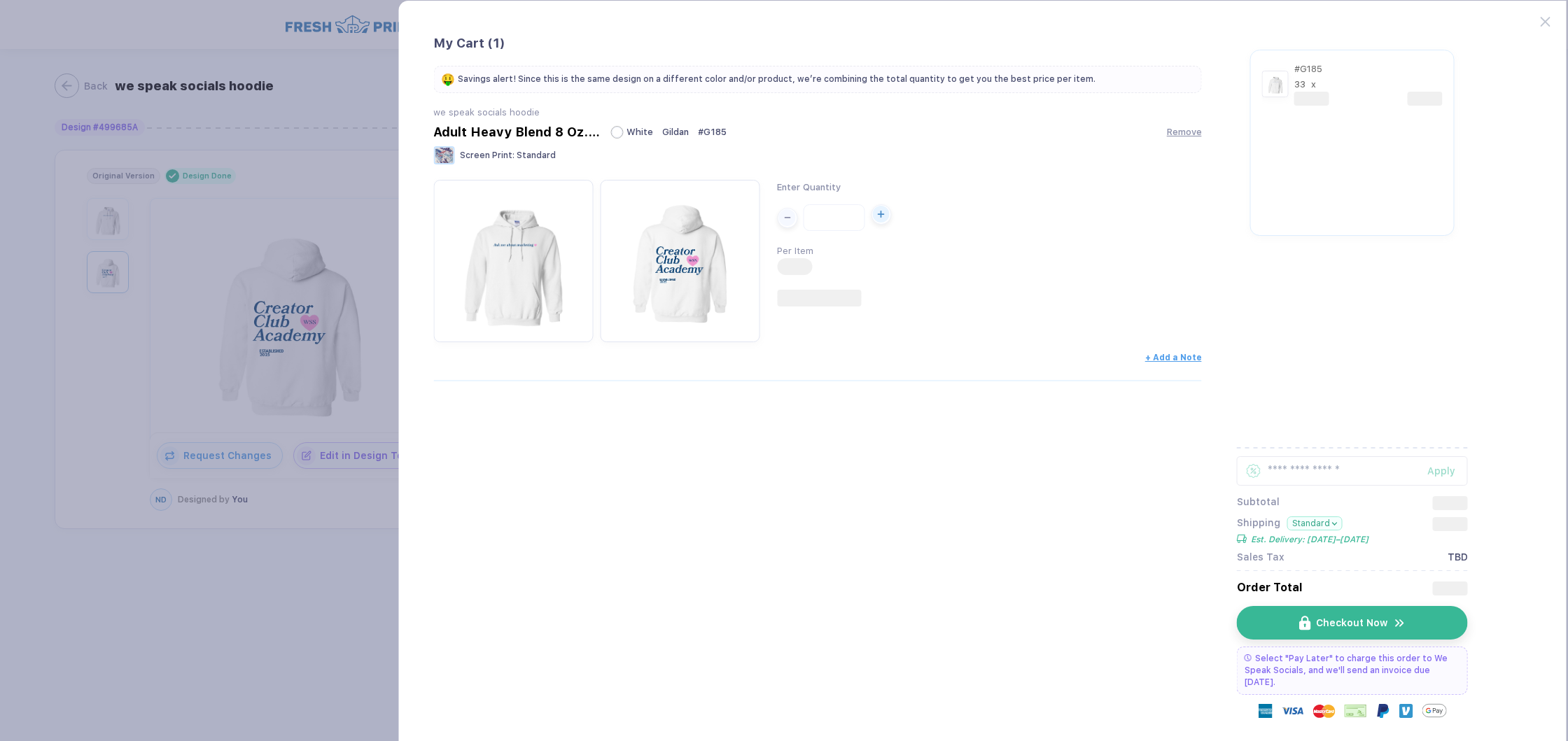
click at [877, 216] on icon "button" at bounding box center [881, 214] width 7 height 7
type input "**"
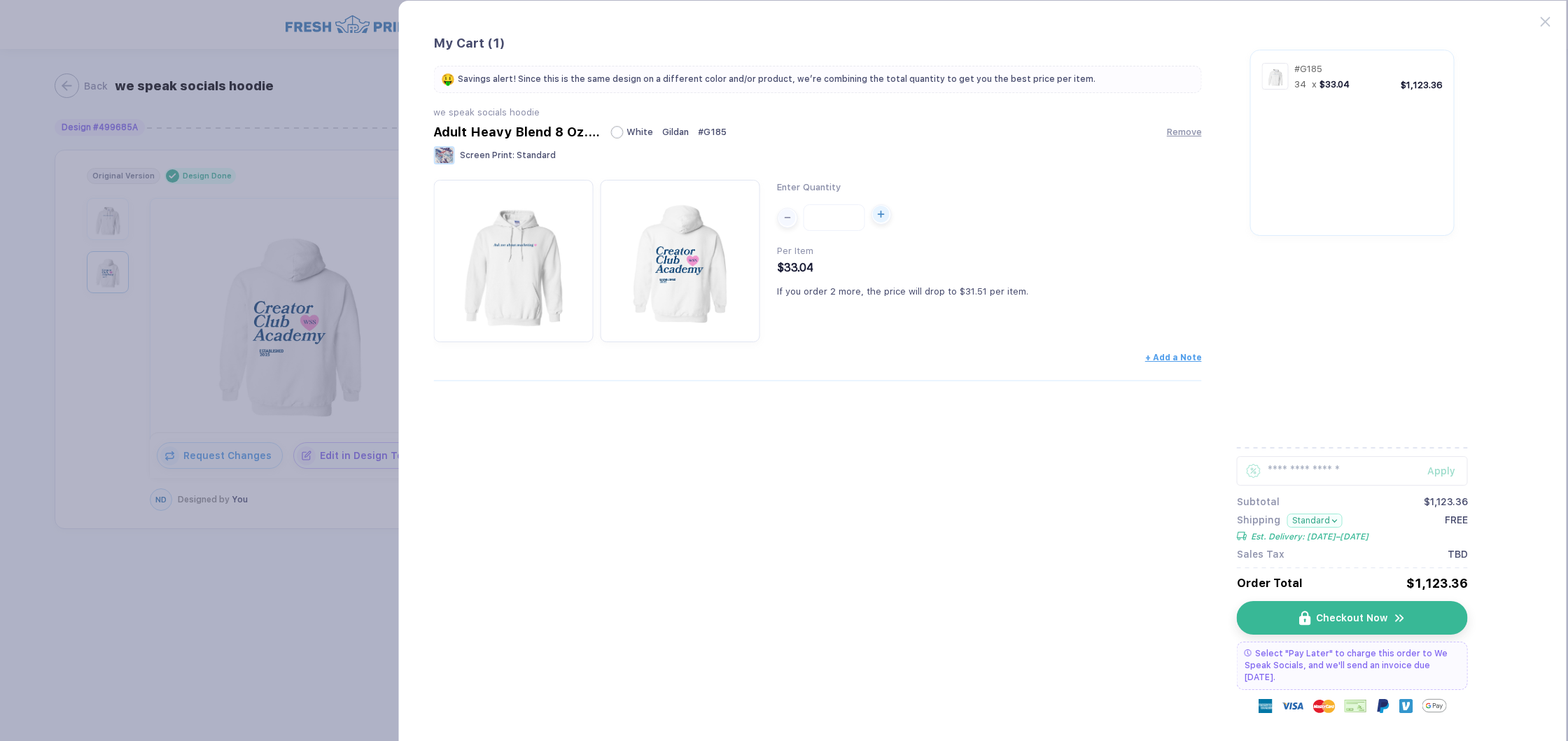
click at [877, 216] on icon "button" at bounding box center [881, 214] width 7 height 7
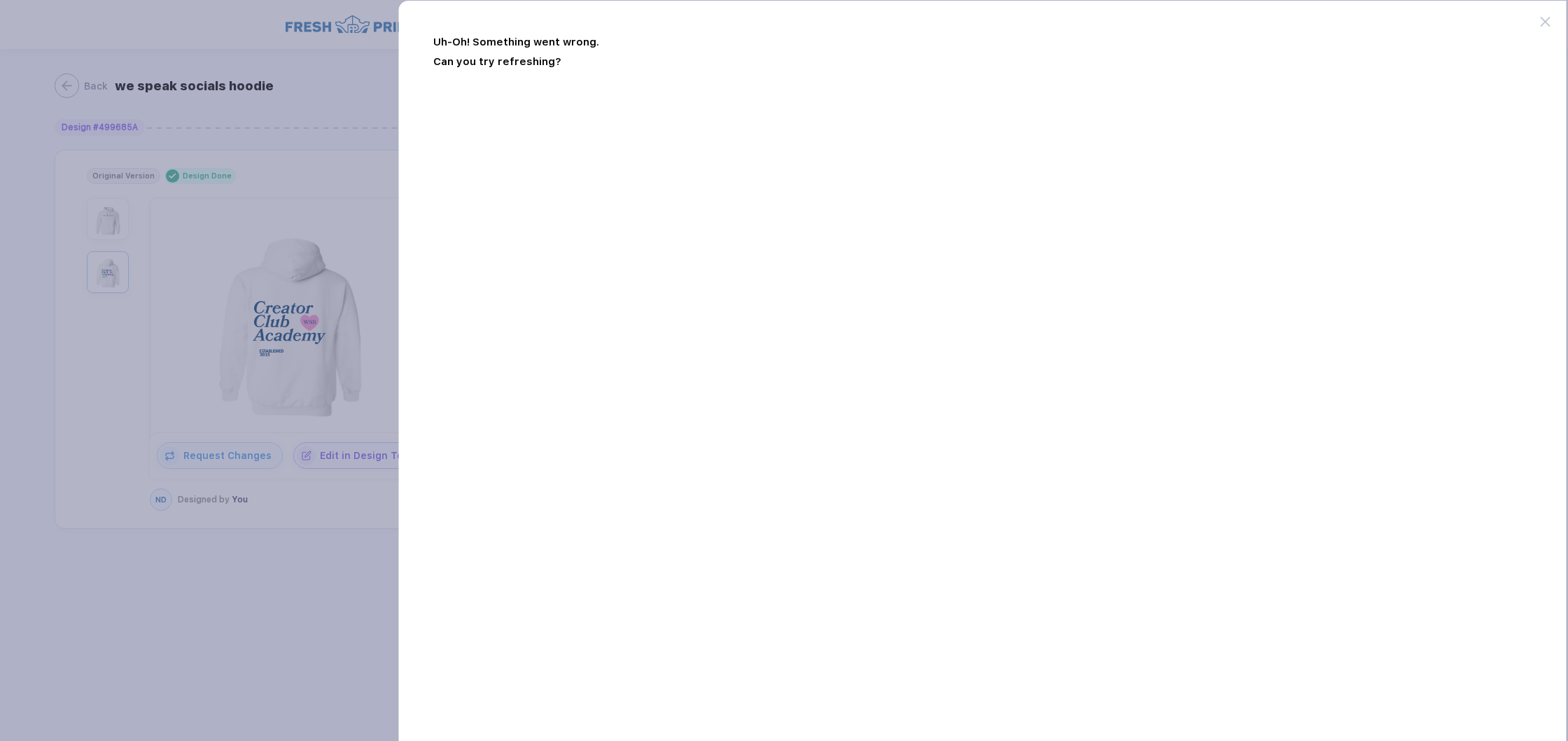
click at [1536, 22] on div "Uh-Oh! Something went wrong. Can you try refreshing?" at bounding box center [982, 406] width 1169 height 813
click at [1544, 22] on icon at bounding box center [1545, 22] width 10 height 10
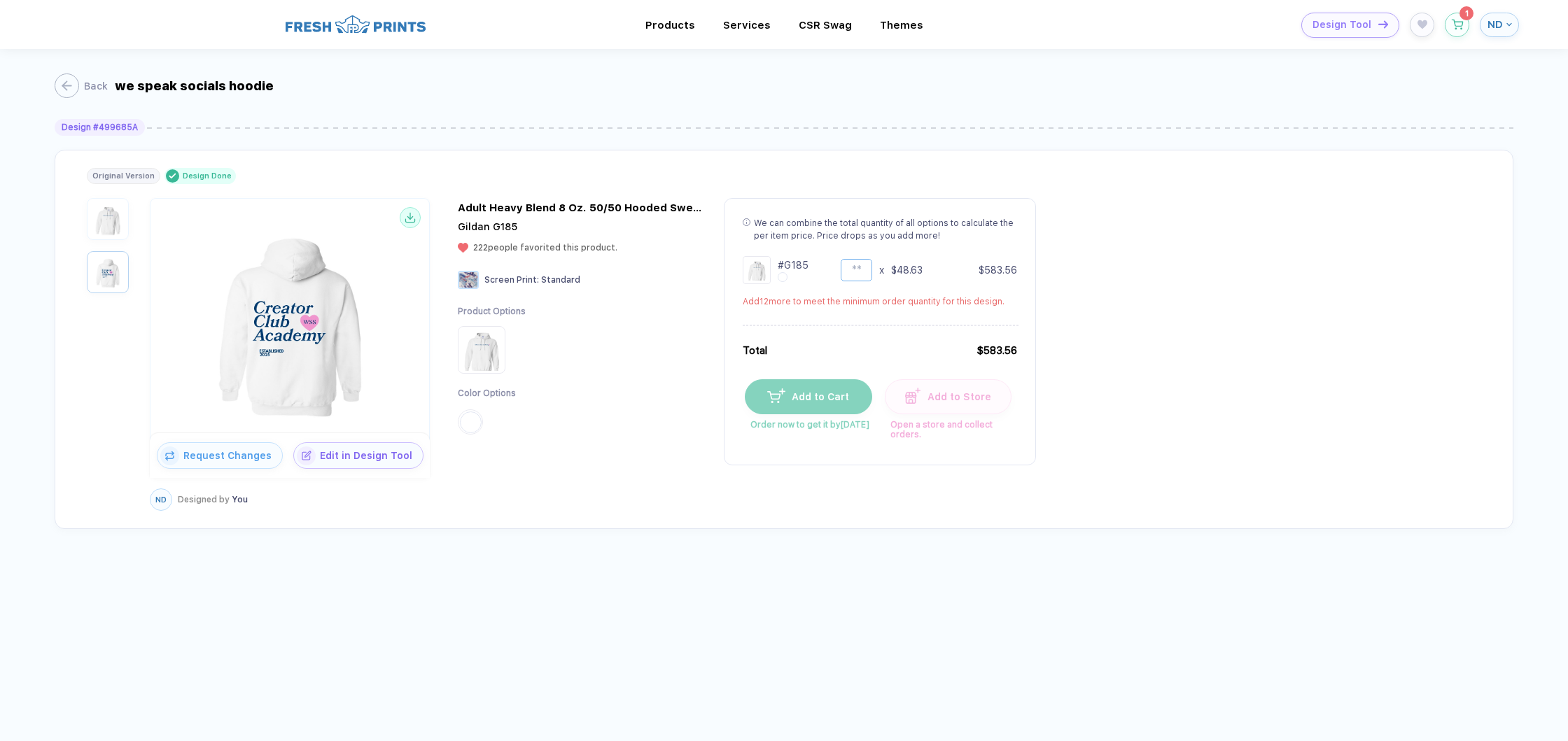
click at [859, 275] on input "**" at bounding box center [855, 271] width 32 height 23
type input "*"
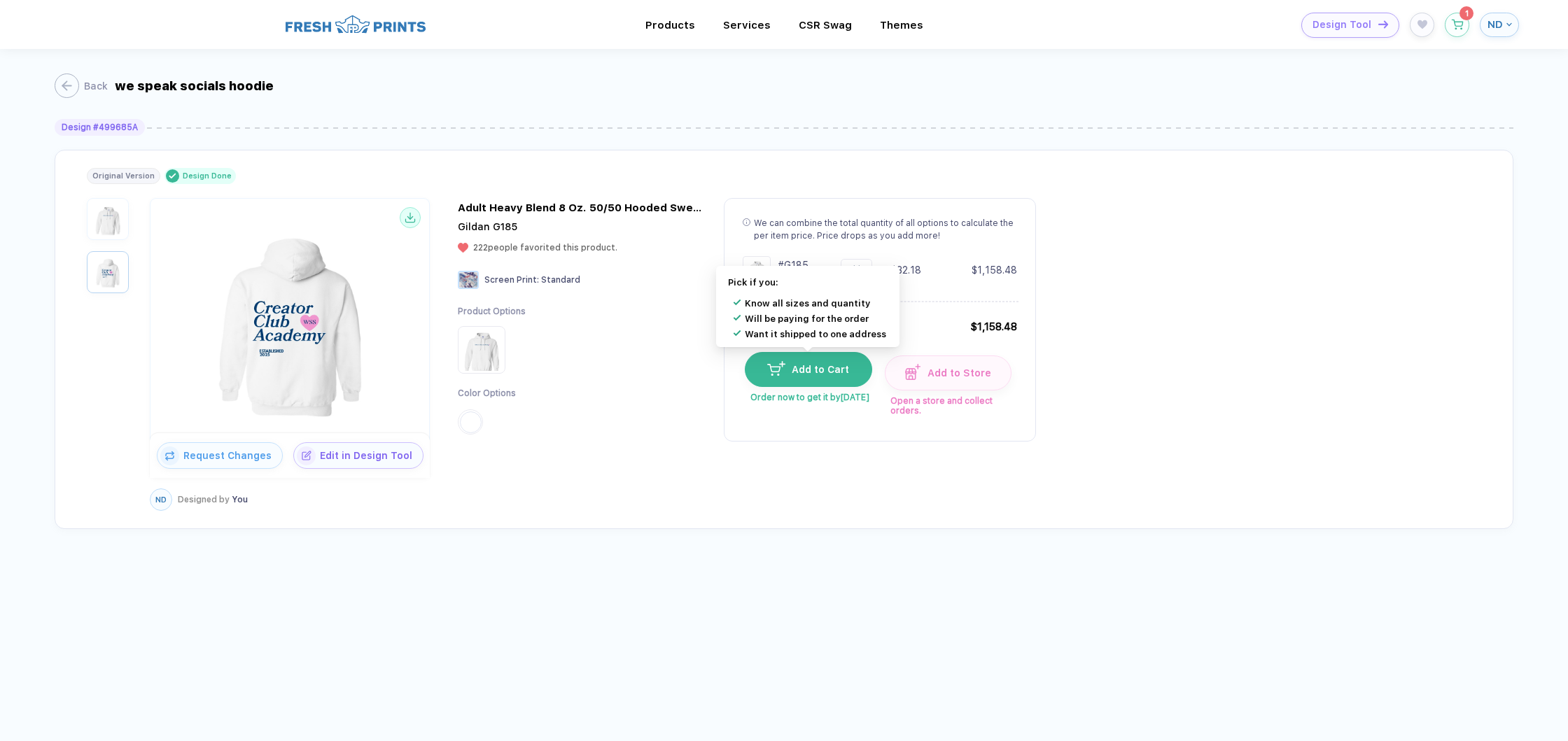
type input "**"
click at [830, 379] on button "Add to Cart" at bounding box center [809, 369] width 128 height 35
click at [817, 376] on button "Add to Cart" at bounding box center [809, 369] width 128 height 35
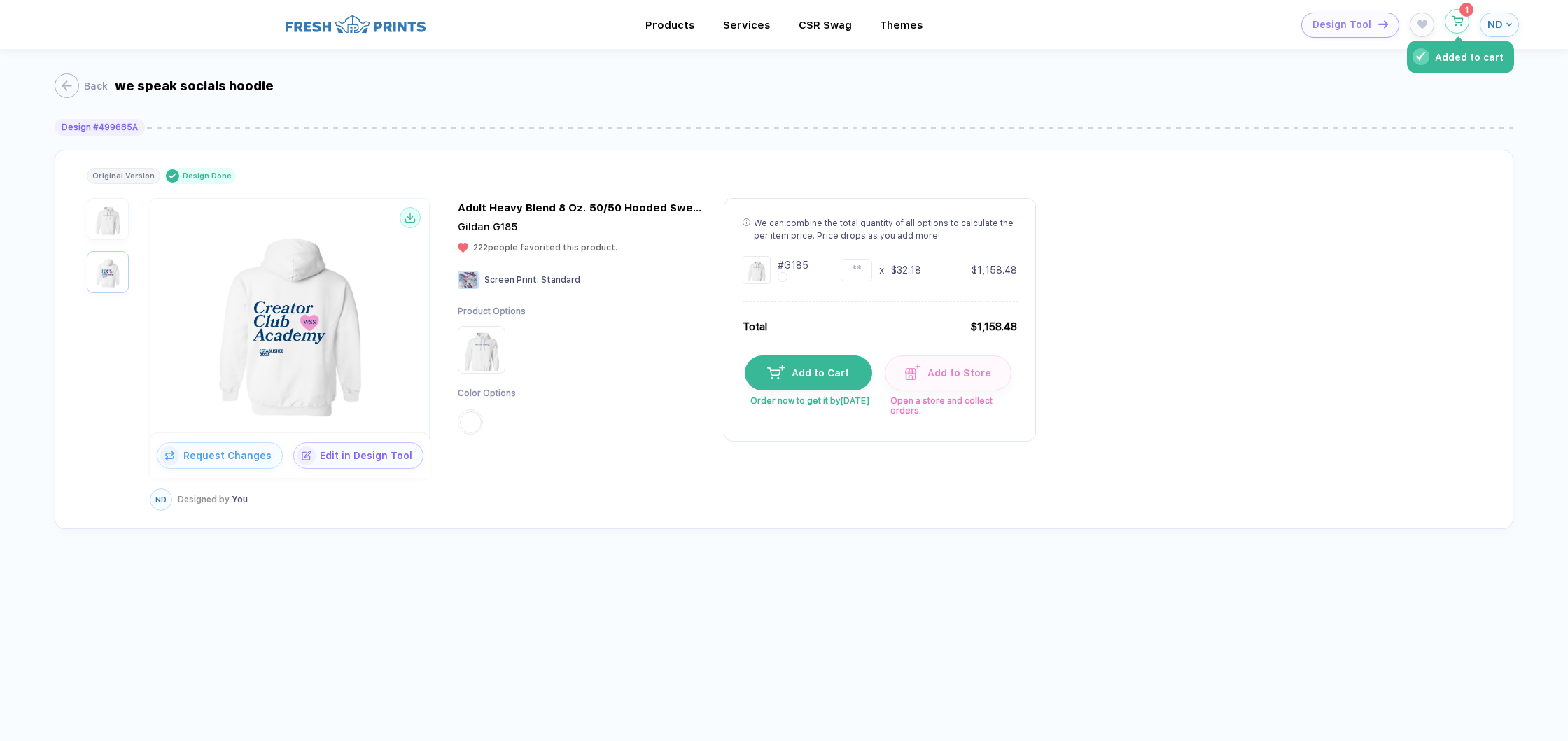
click at [1461, 21] on icon "button" at bounding box center [1457, 21] width 12 height 11
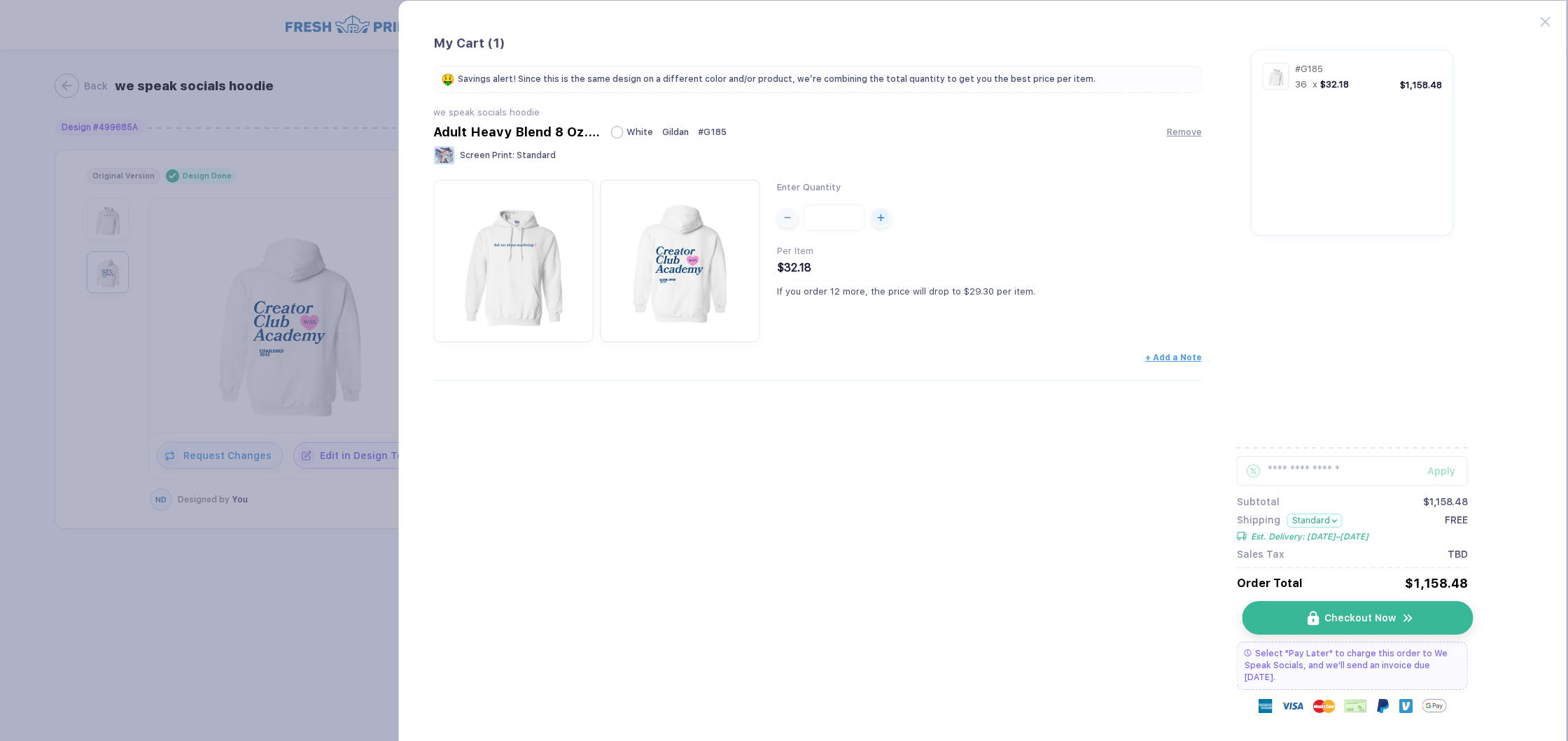
click at [1416, 617] on button "Checkout Now" at bounding box center [1358, 618] width 231 height 34
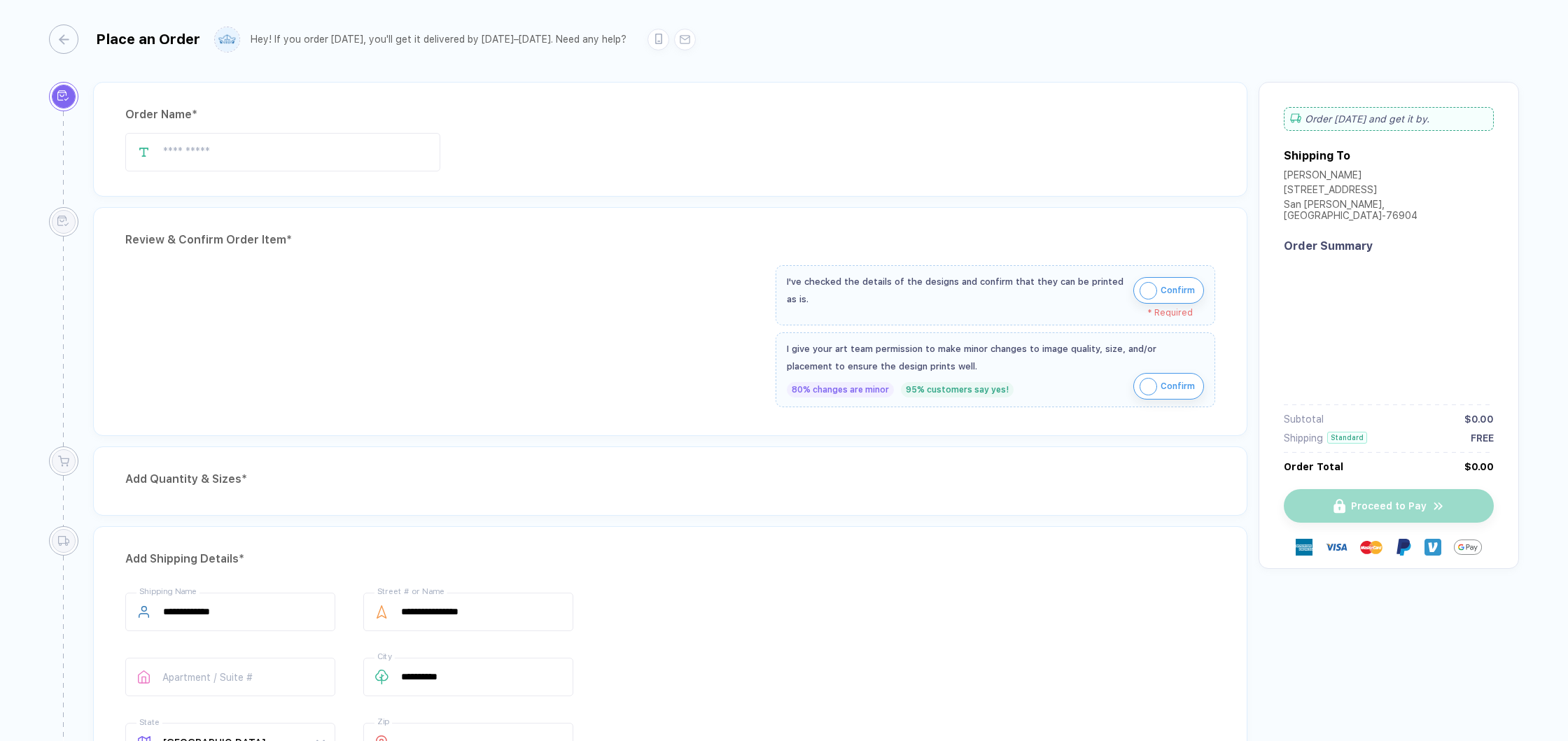
type input "**********"
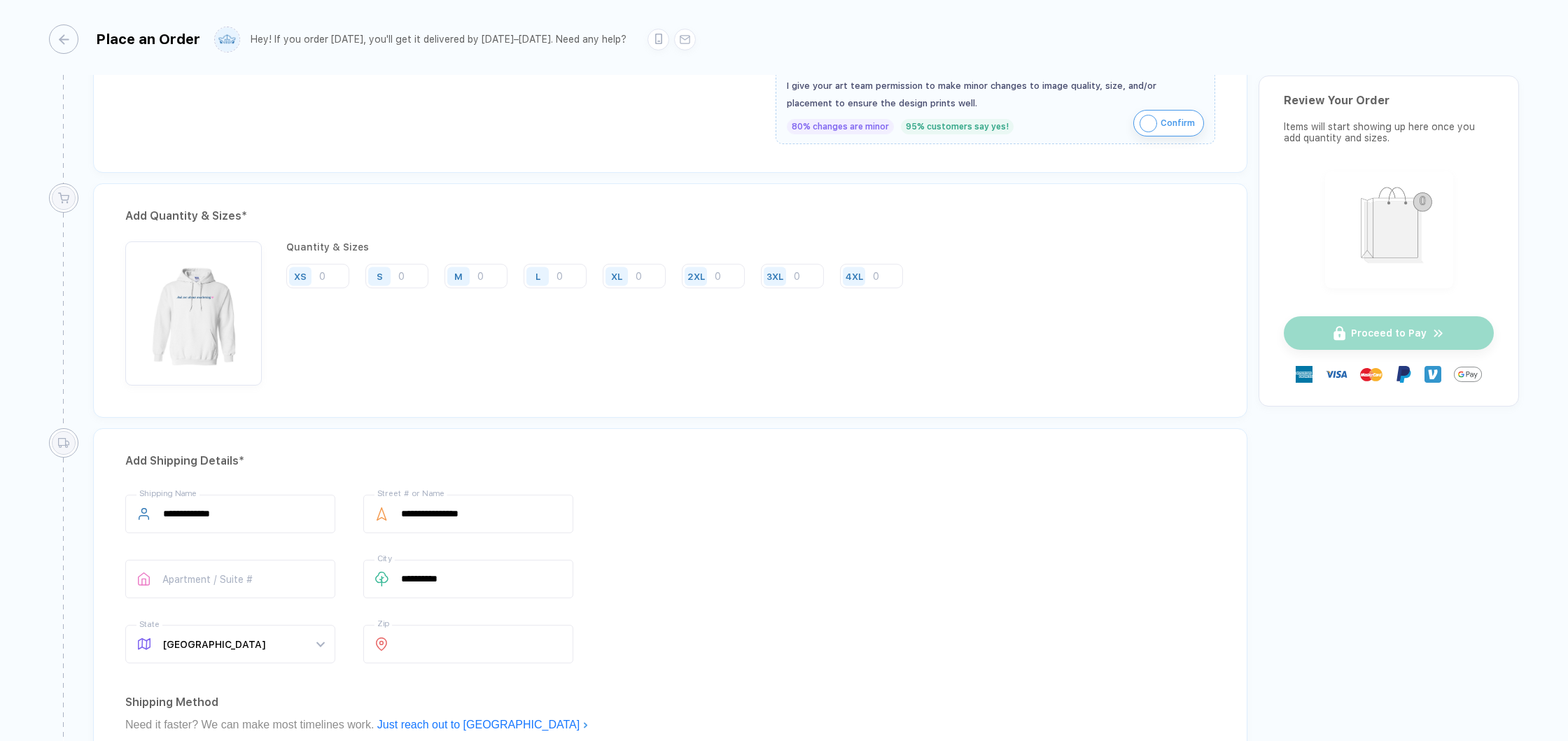
scroll to position [578, 0]
click at [486, 273] on input "number" at bounding box center [476, 272] width 63 height 24
type input "8"
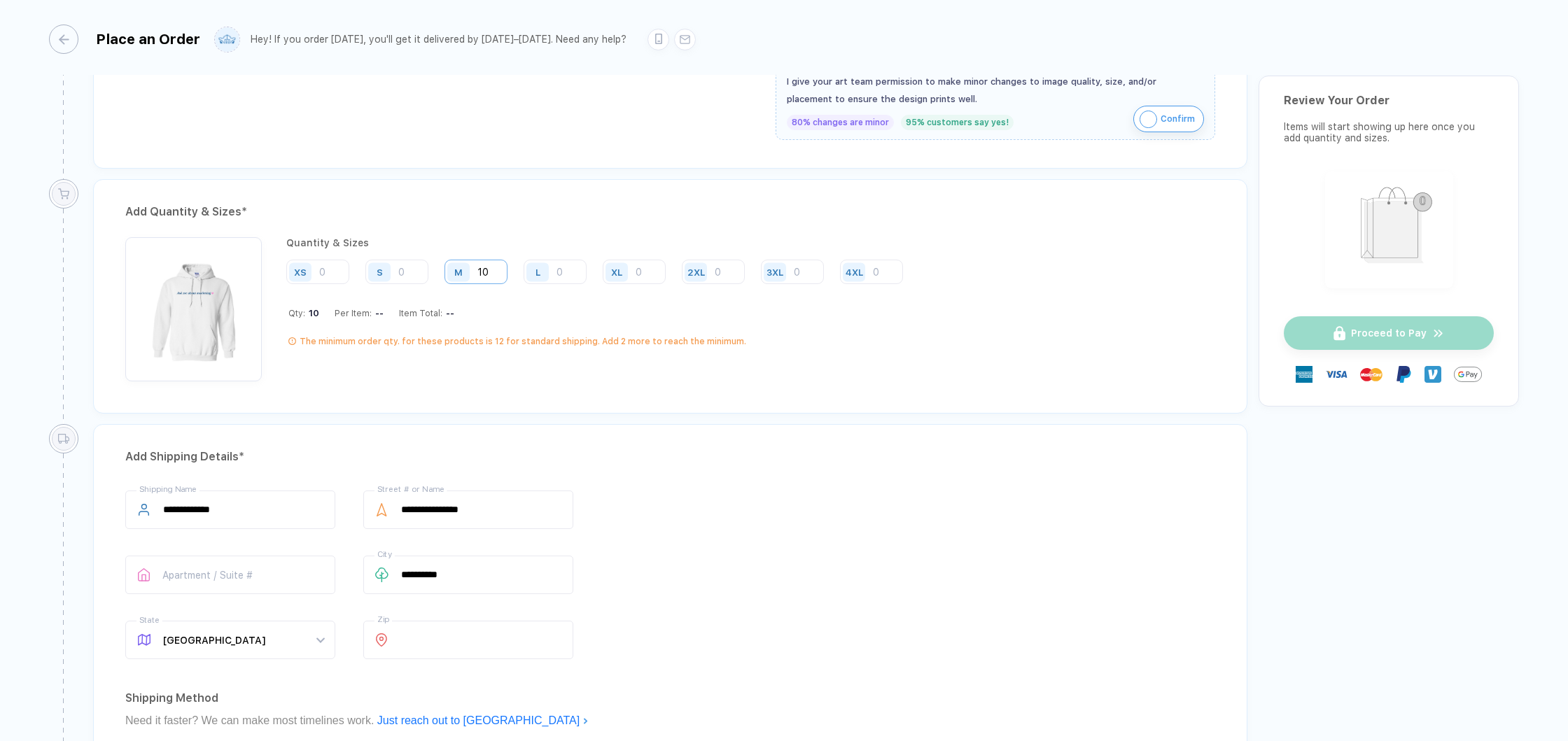
type input "10"
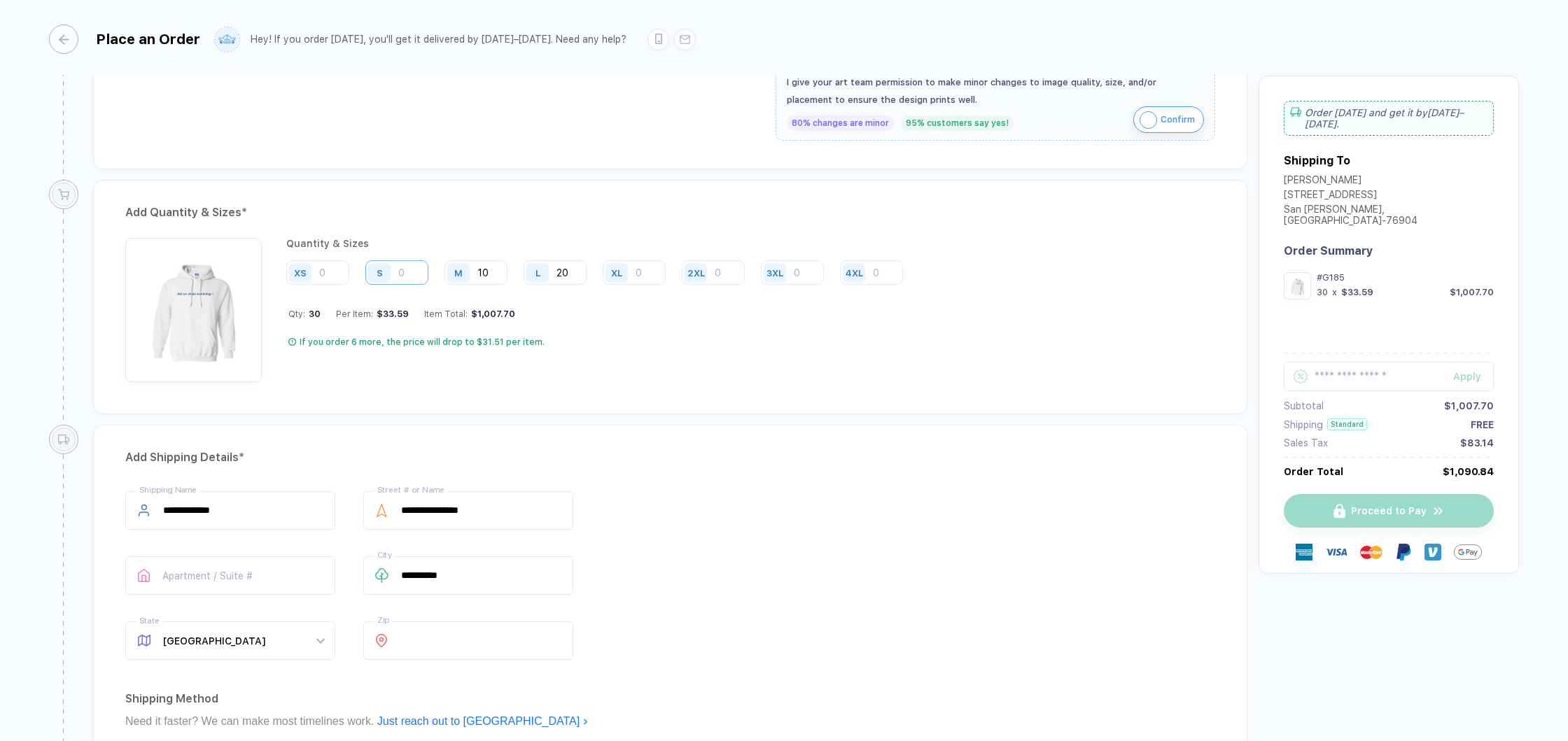
type input "20"
click at [411, 271] on input "number" at bounding box center [397, 272] width 63 height 24
type input "6"
click at [490, 272] on input "10" at bounding box center [476, 272] width 63 height 24
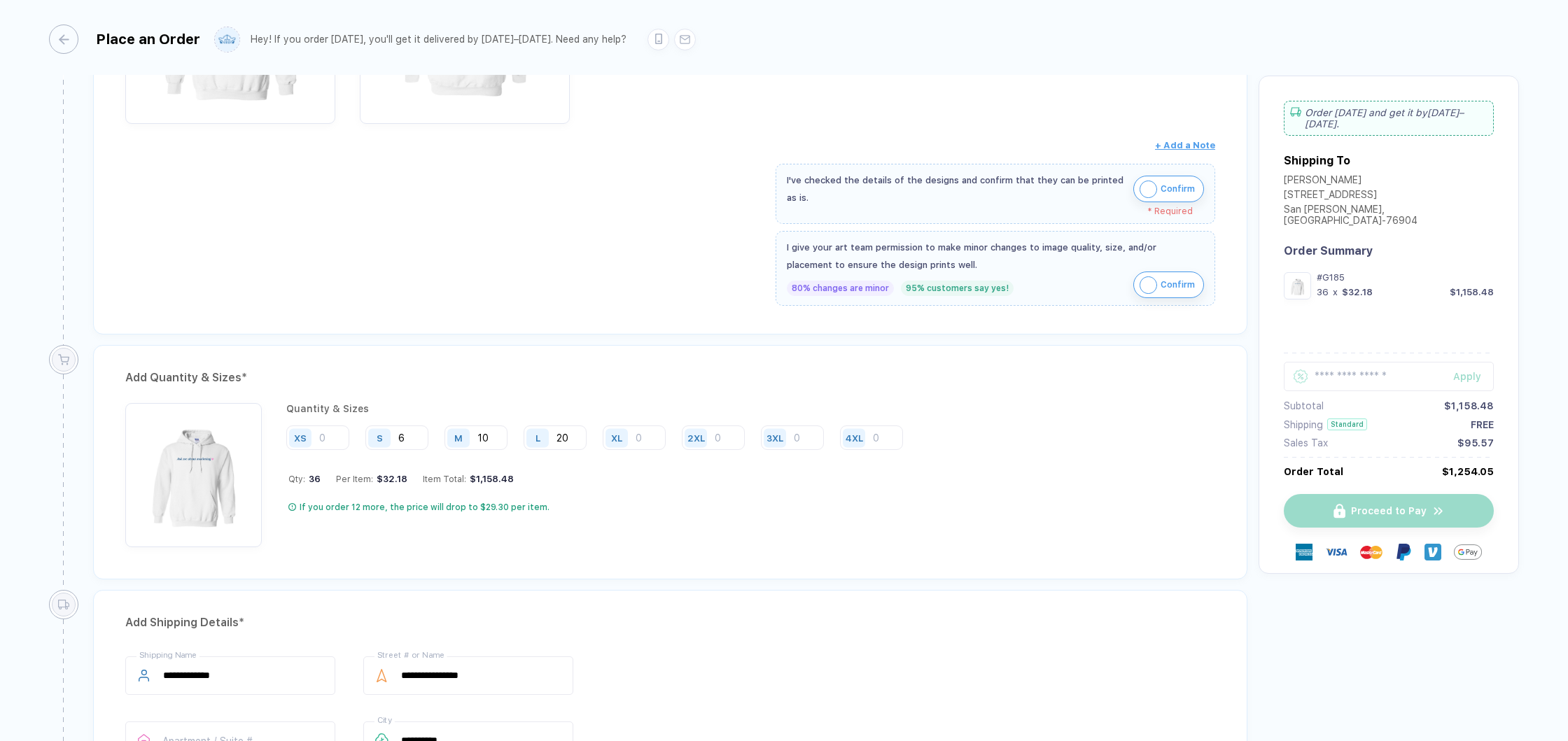
scroll to position [292, 0]
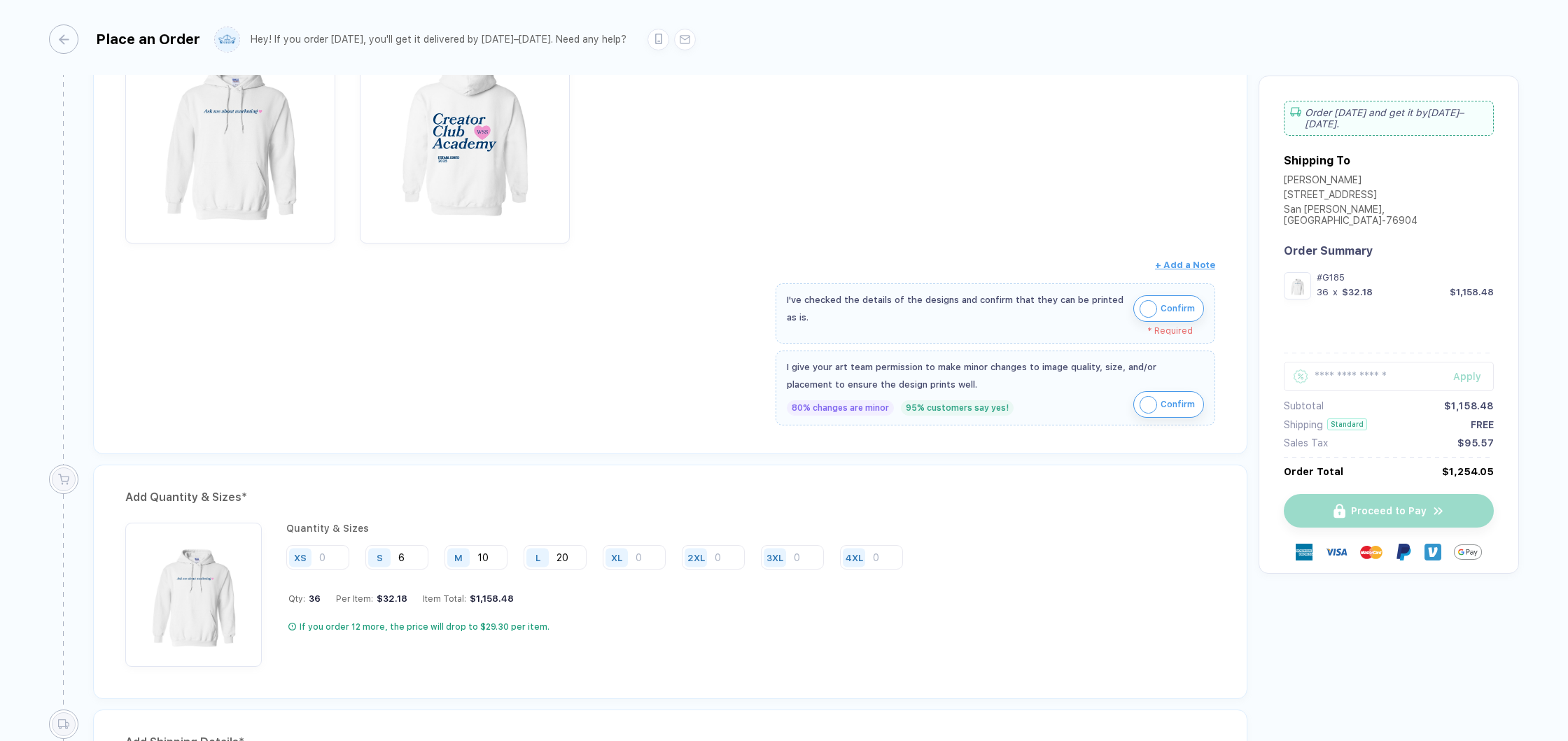
click at [1145, 310] on img "button" at bounding box center [1148, 309] width 18 height 18
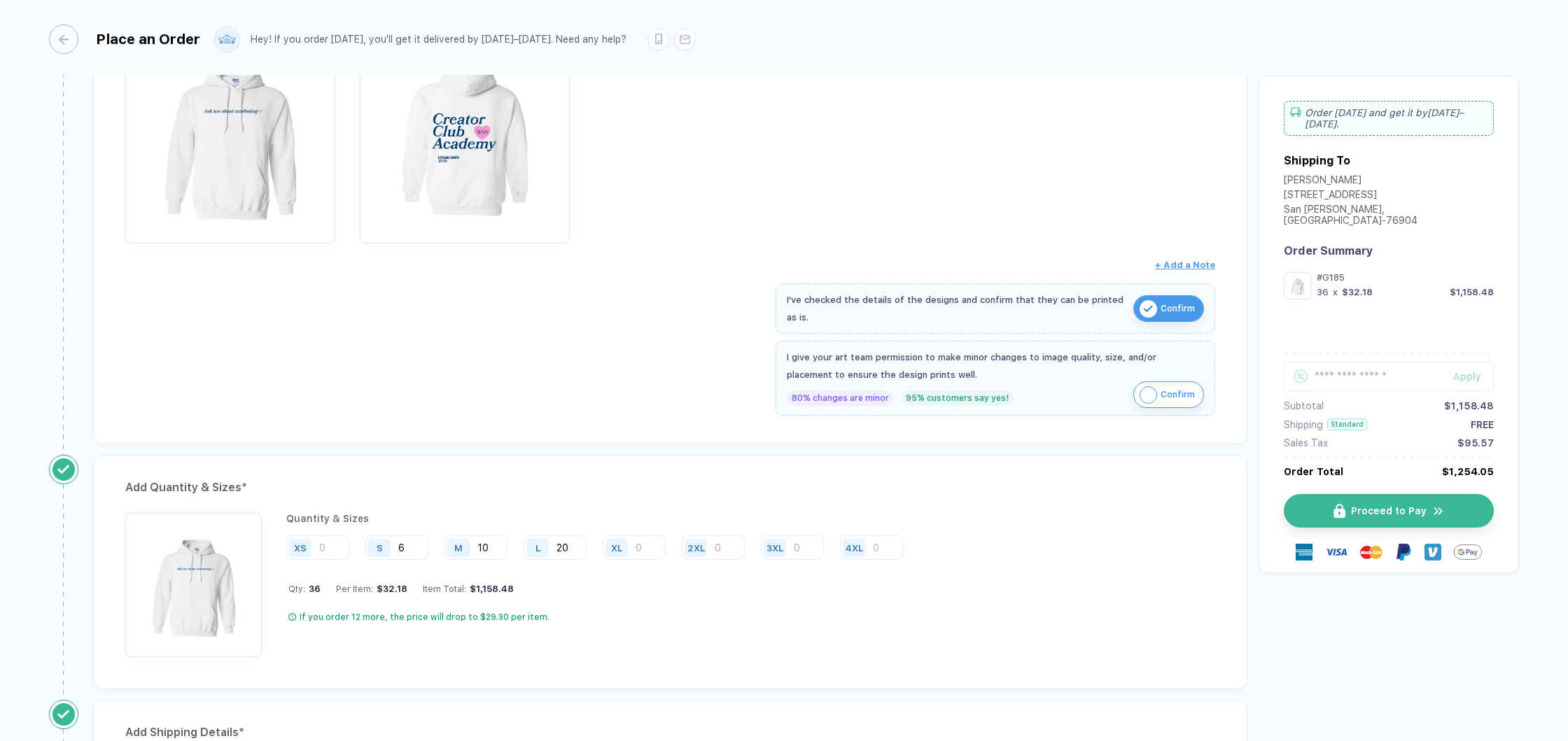
click at [1150, 390] on img "button" at bounding box center [1148, 395] width 18 height 18
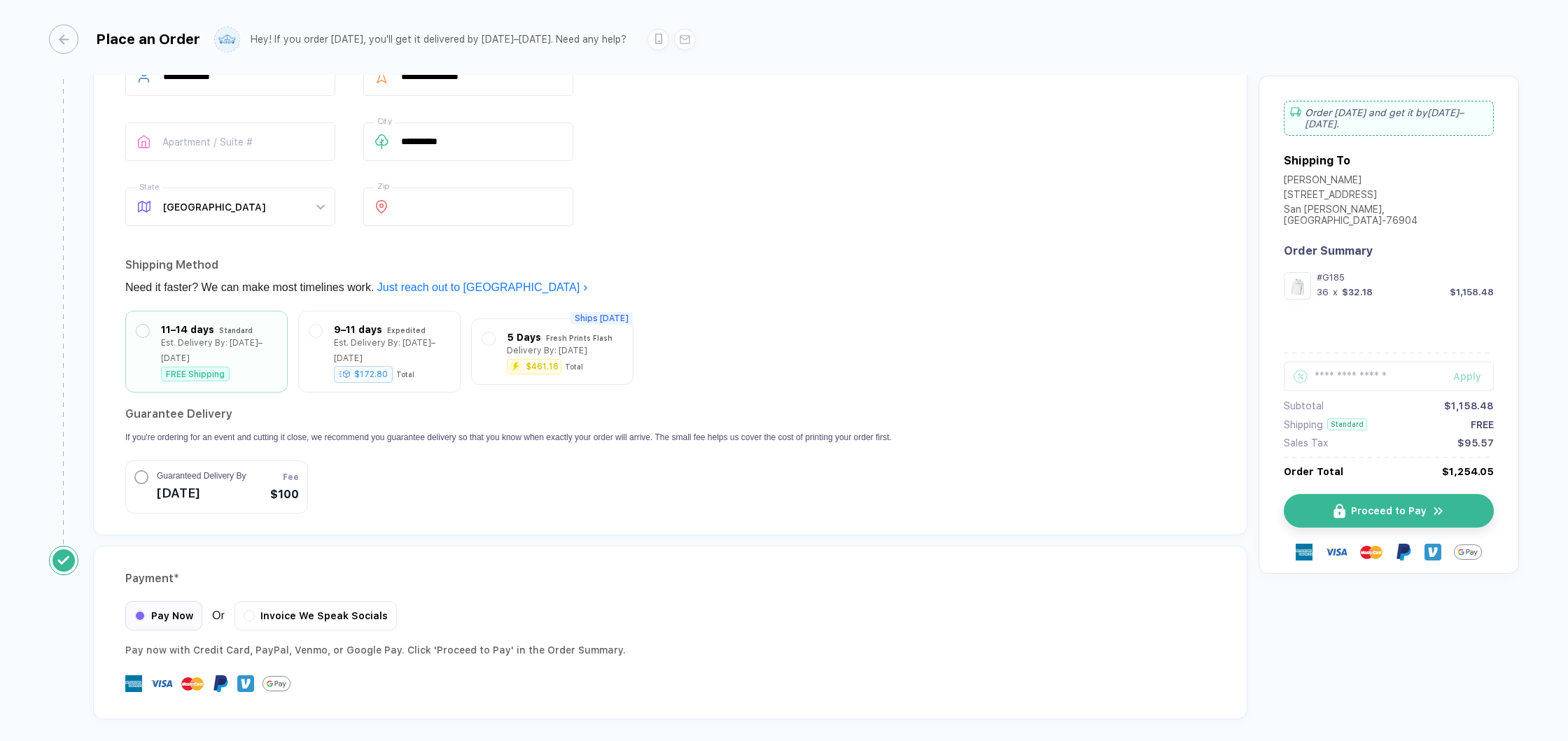
scroll to position [1048, 0]
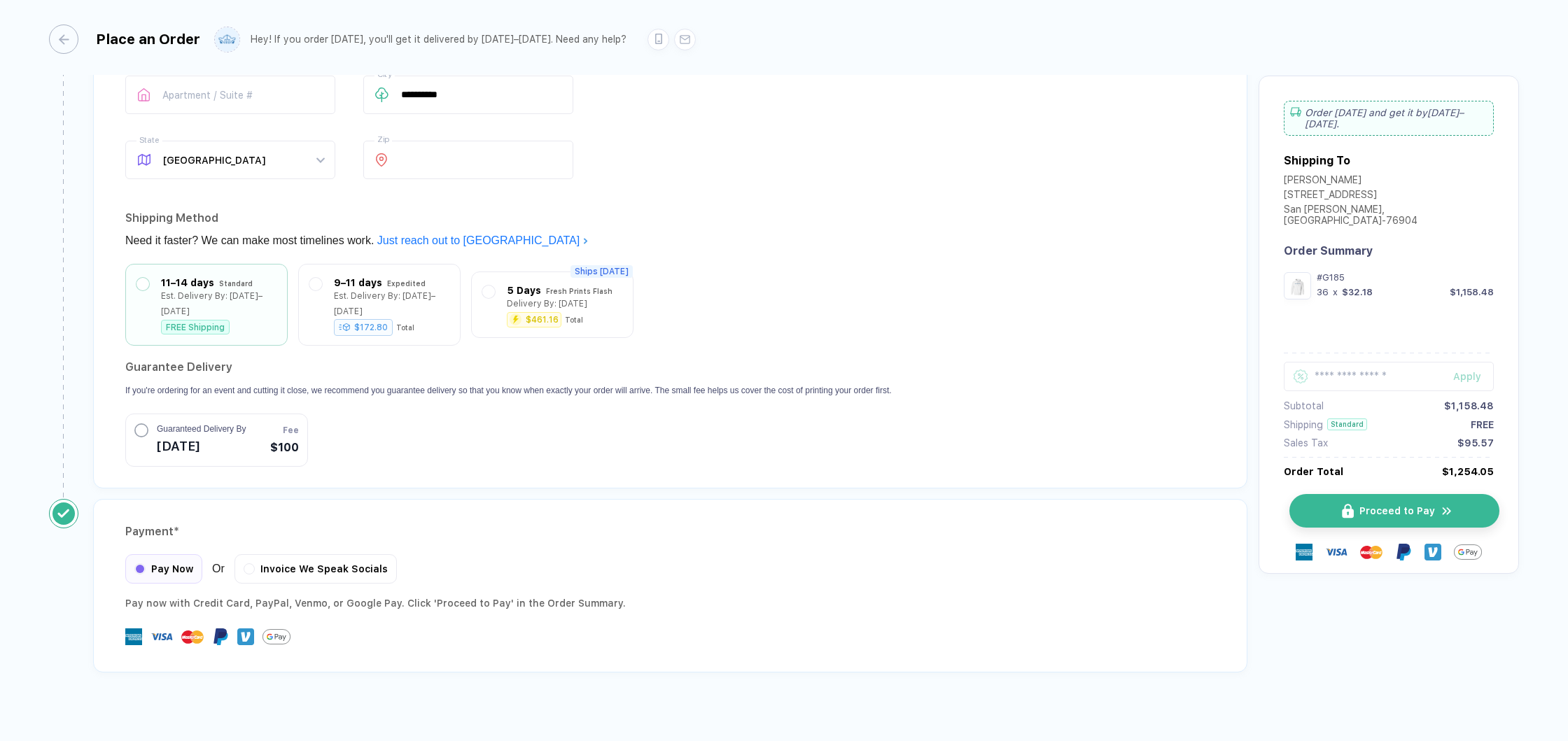
click at [1364, 505] on span "Proceed to Pay" at bounding box center [1397, 511] width 76 height 11
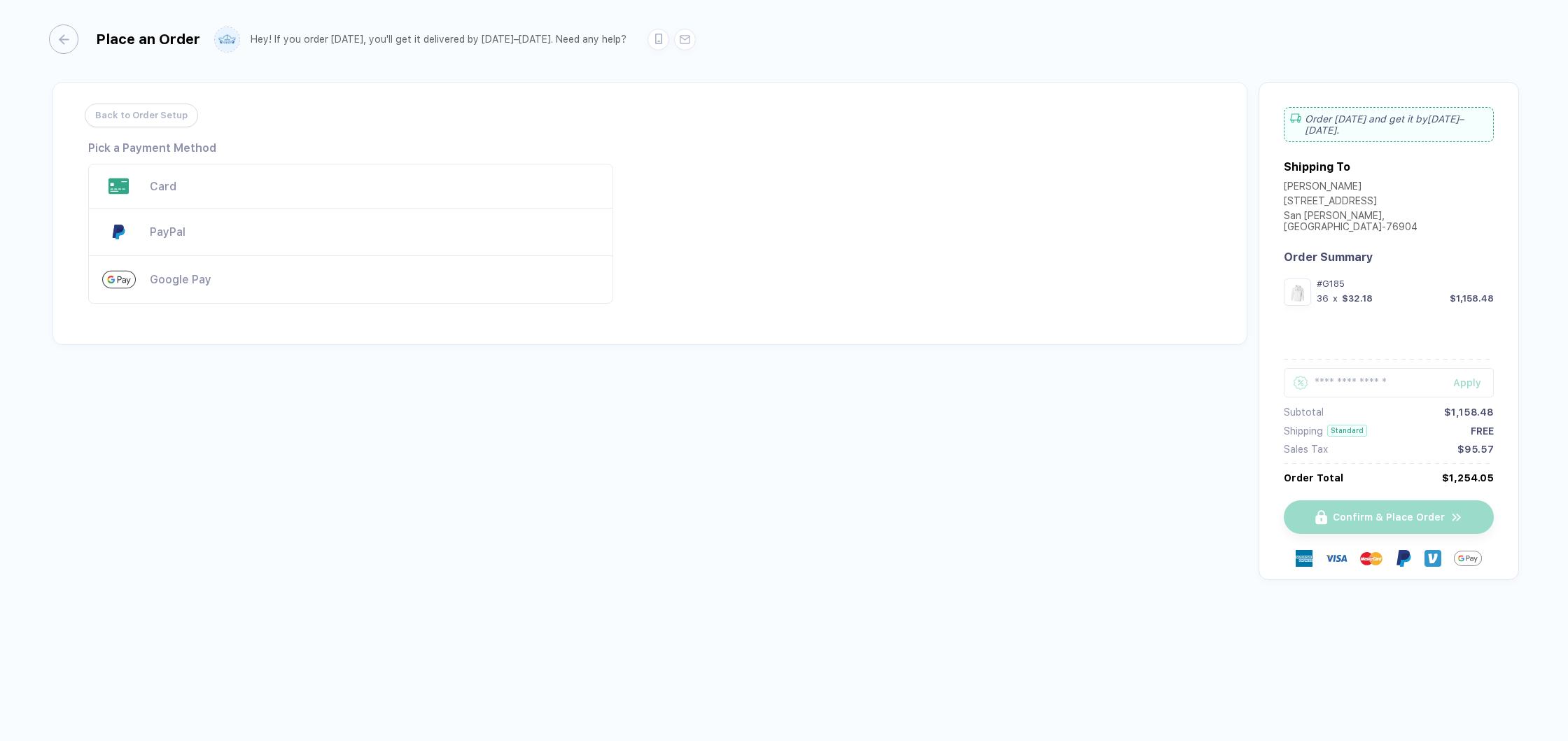
click at [343, 191] on div "Card" at bounding box center [374, 187] width 449 height 13
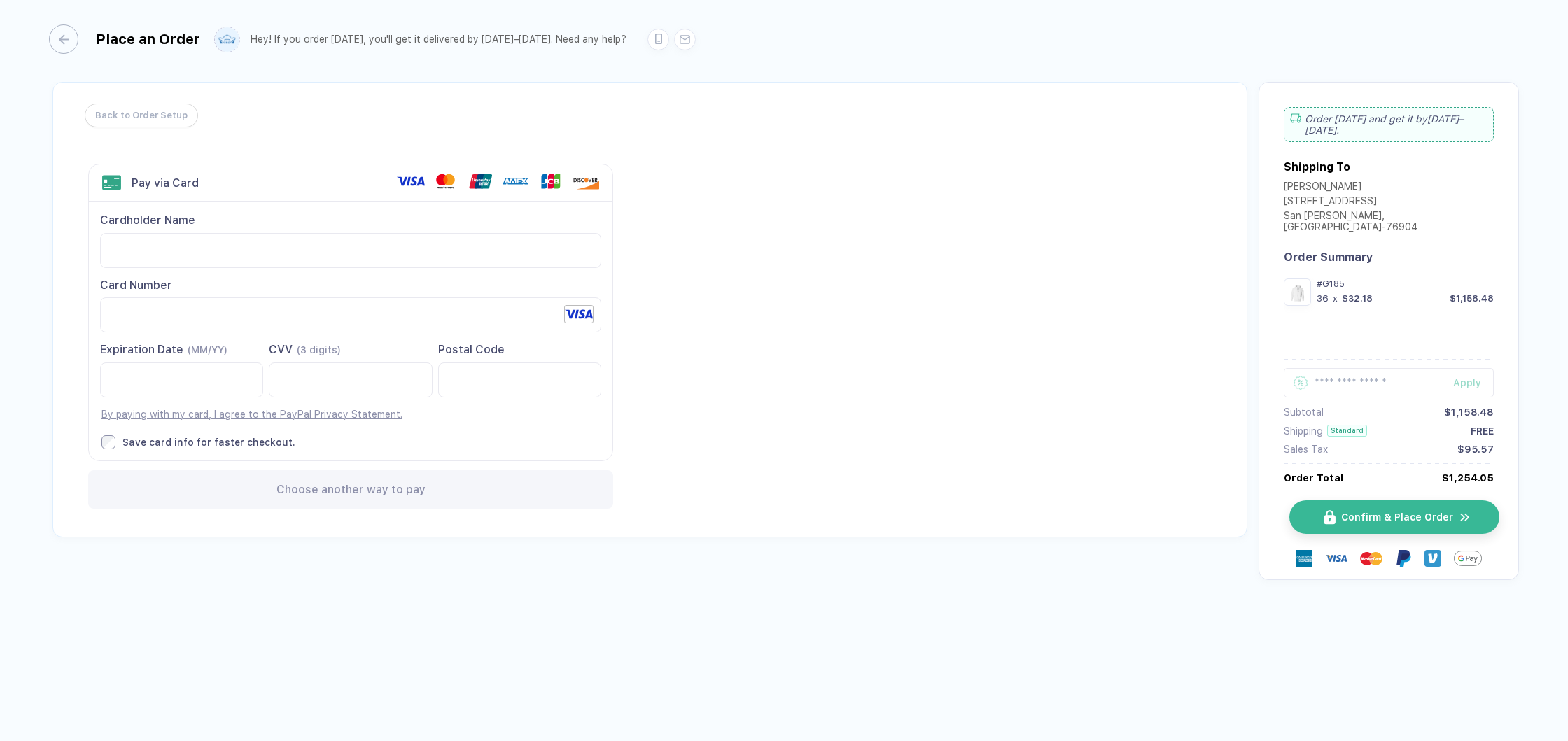
click at [1406, 512] on span "Confirm & Place Order" at bounding box center [1397, 517] width 112 height 11
